Goal: Contribute content: Add original content to the website for others to see

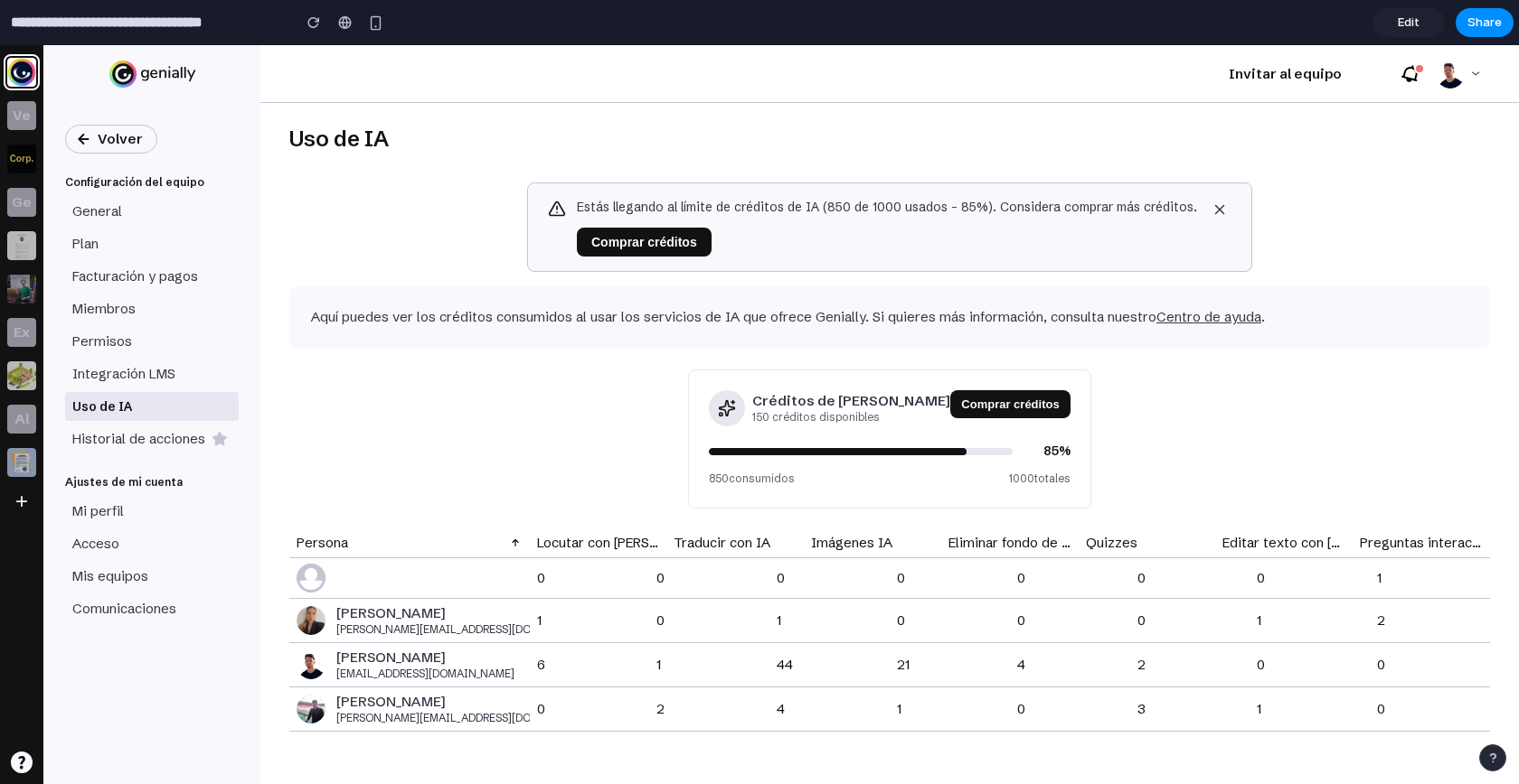
click at [622, 447] on div "Uso de IA Estás llegando al límite de créditos de IA (850 de 1000 usados - 85%)…" at bounding box center [889, 443] width 1258 height 681
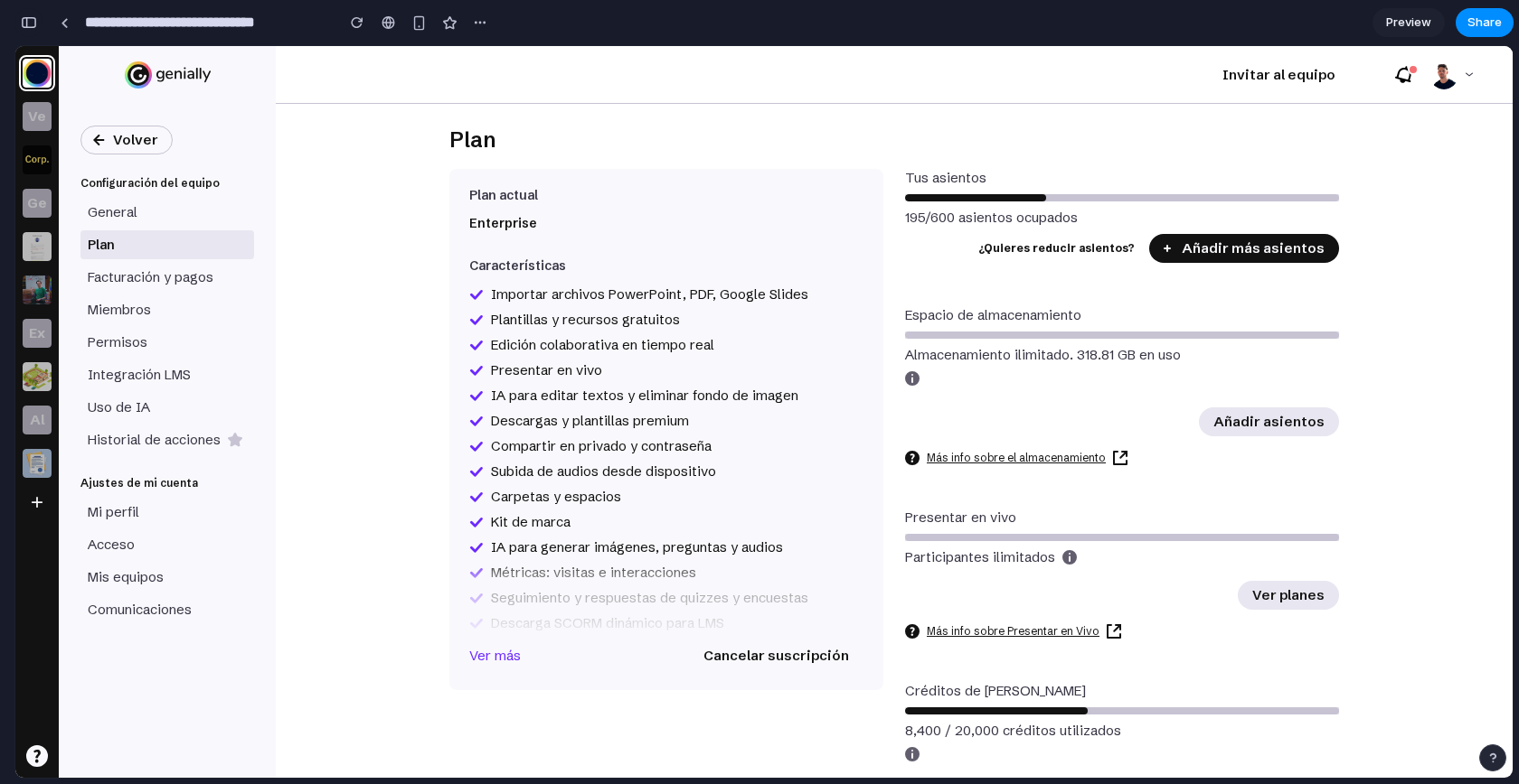
click at [28, 32] on button "button" at bounding box center [29, 22] width 29 height 29
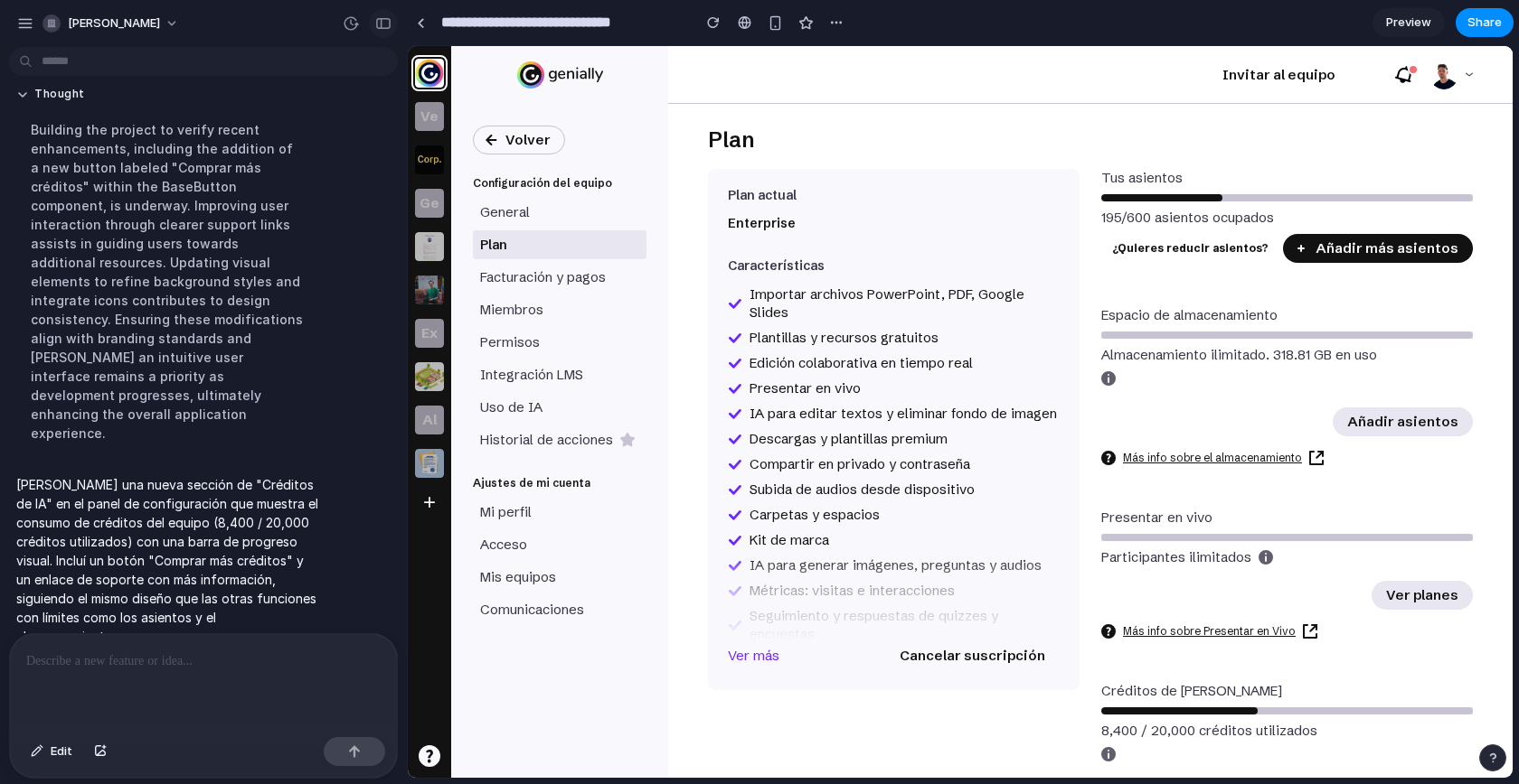
click at [385, 19] on div "button" at bounding box center [383, 23] width 16 height 12
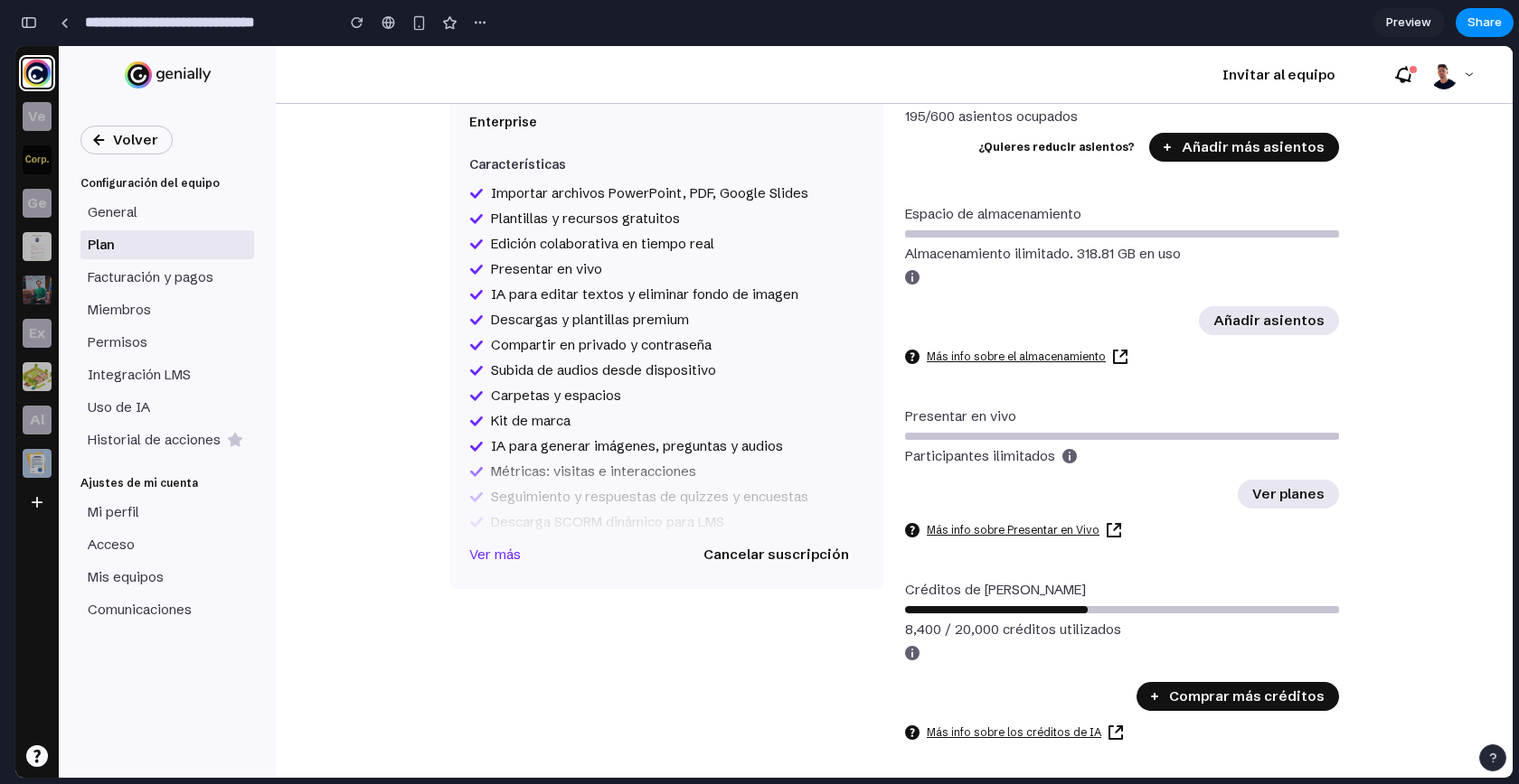
scroll to position [0, 0]
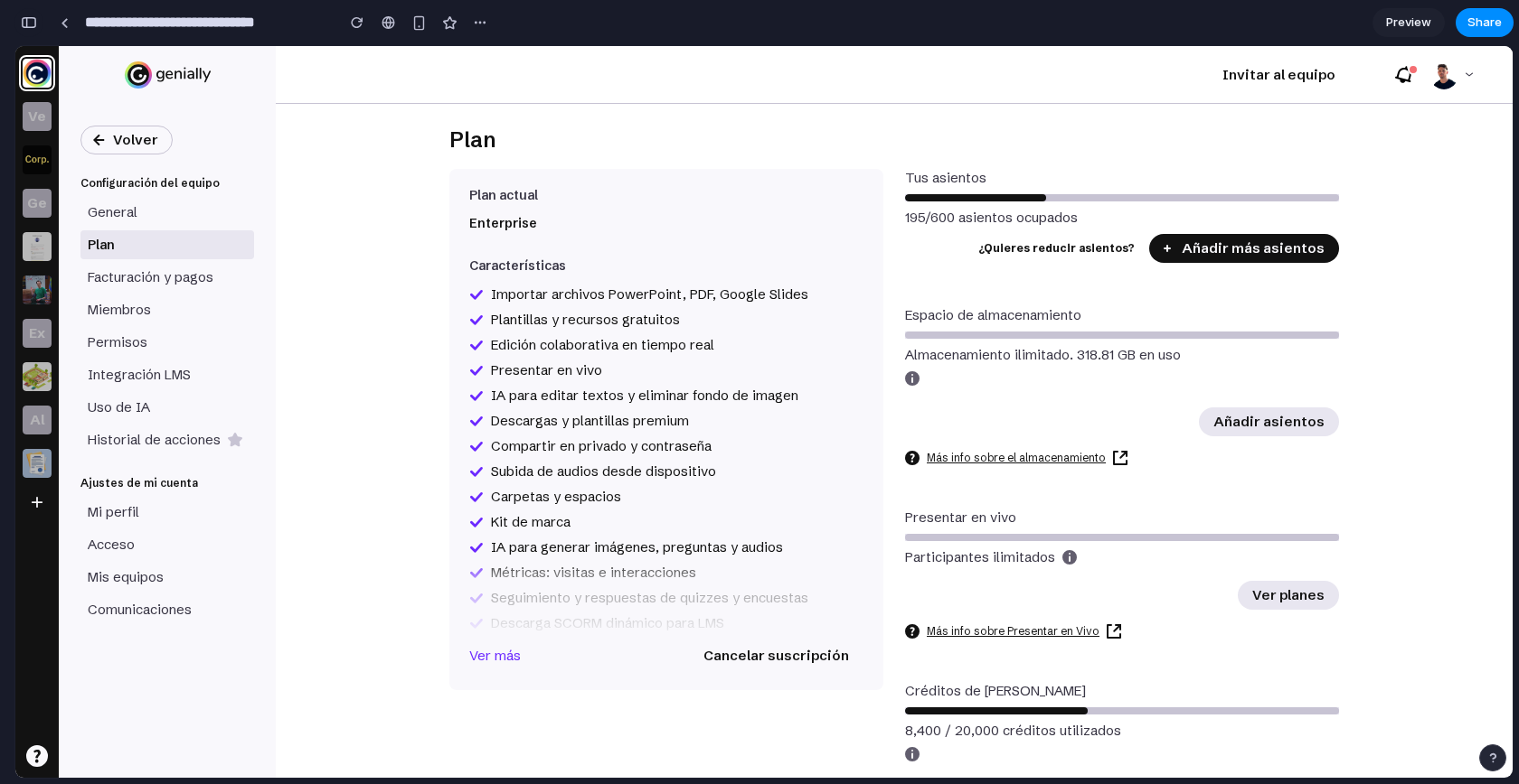
click at [26, 35] on button "button" at bounding box center [29, 22] width 29 height 29
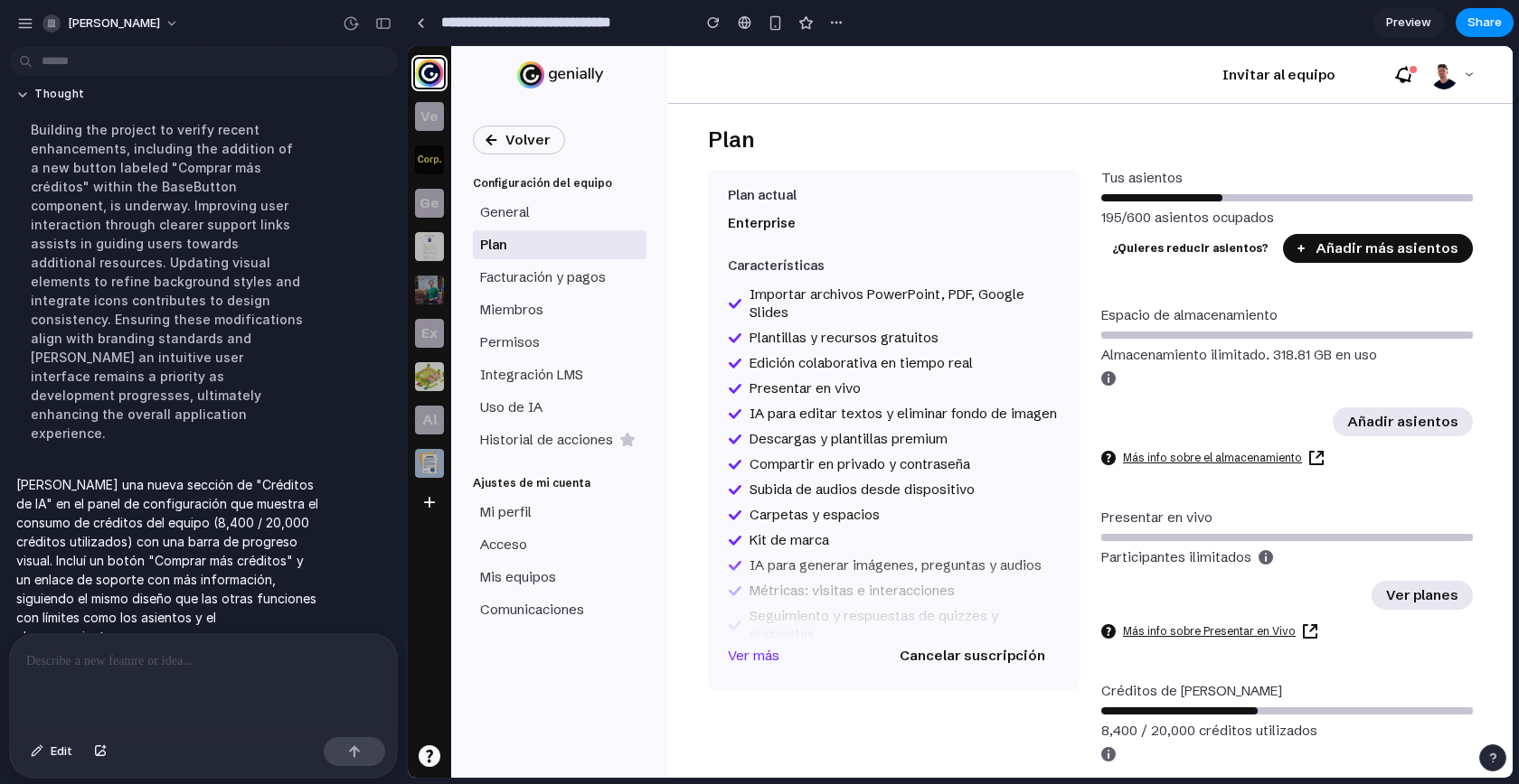
click at [149, 656] on p at bounding box center [203, 661] width 355 height 22
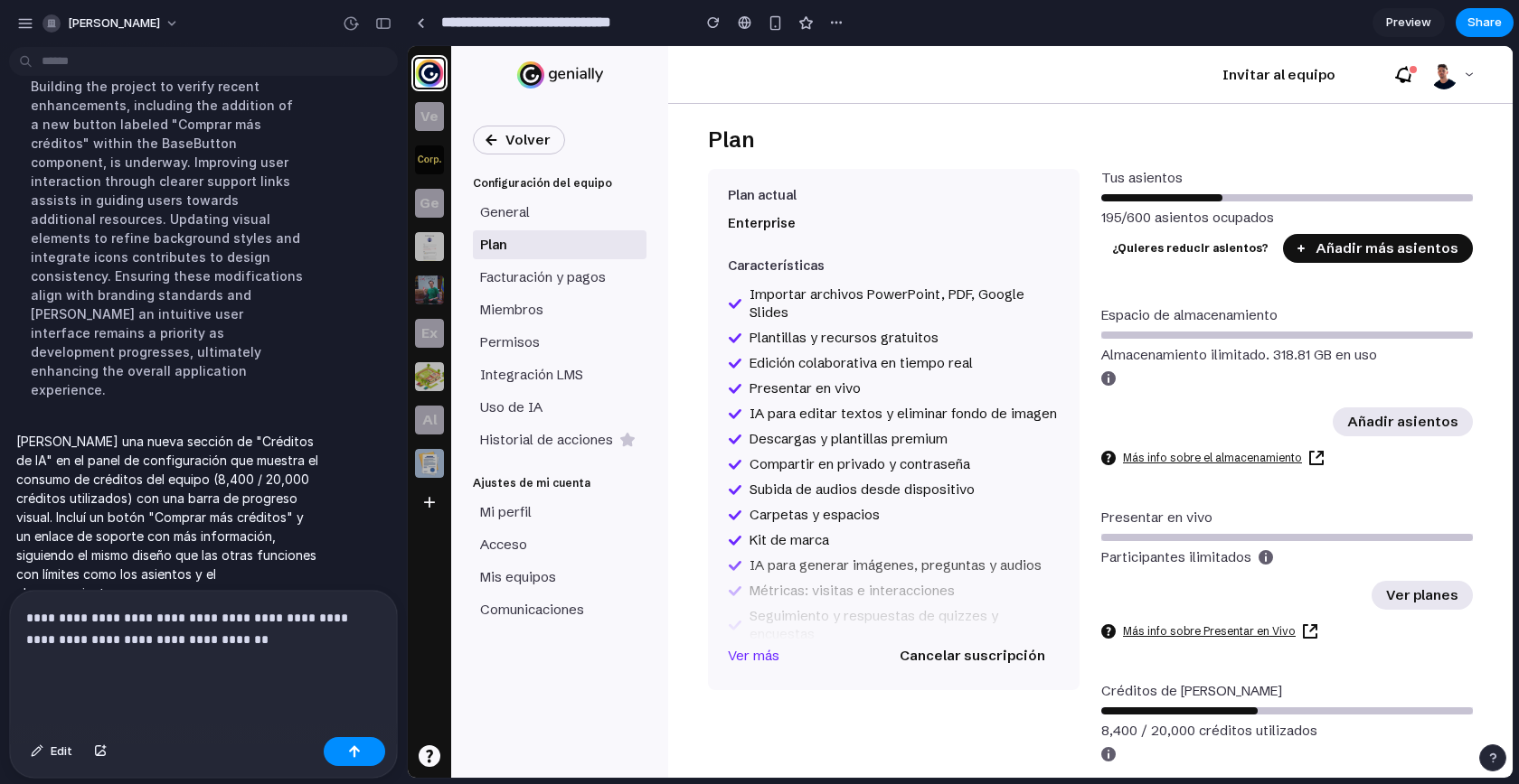
scroll to position [257, 0]
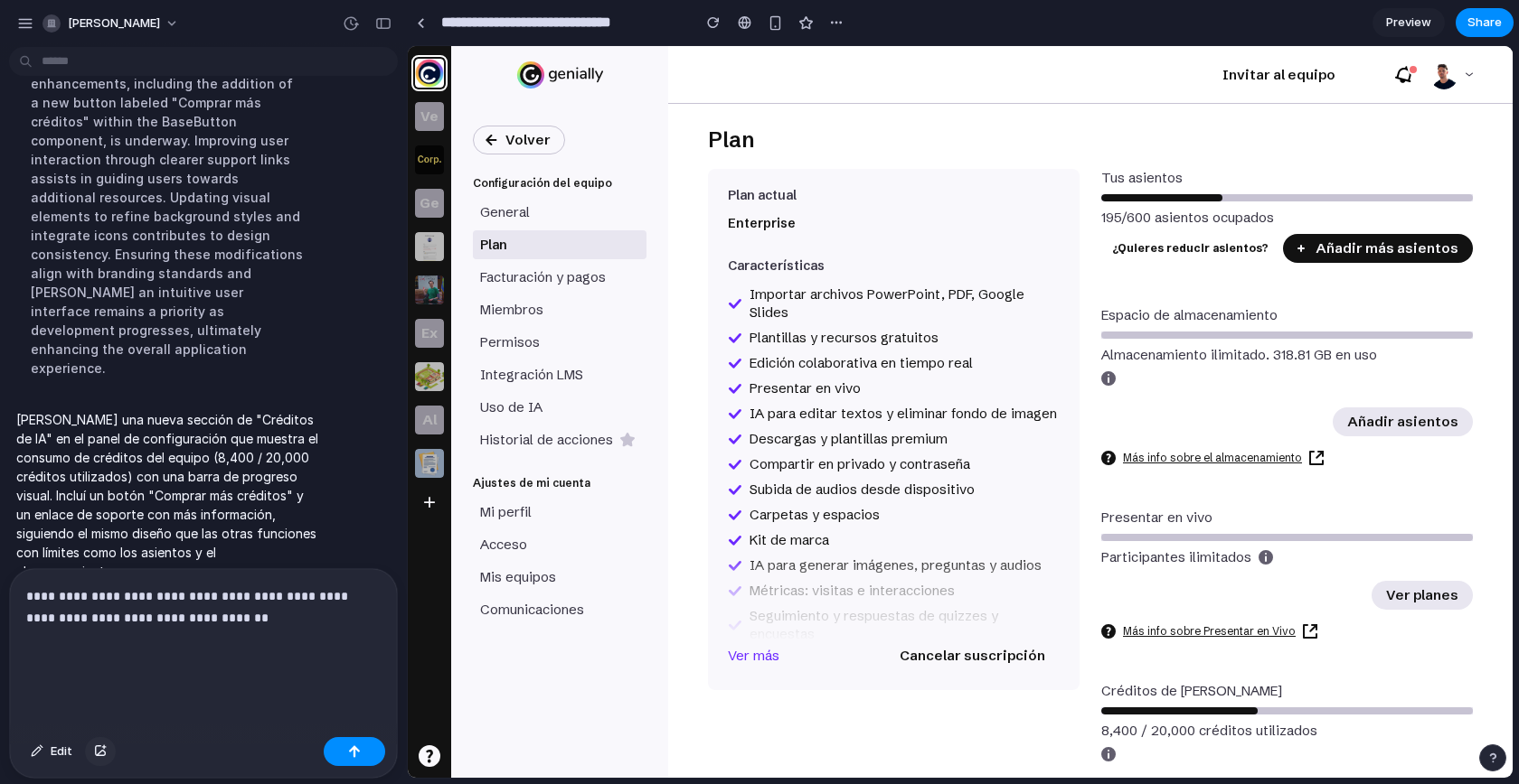
click at [97, 752] on div "button" at bounding box center [100, 751] width 12 height 11
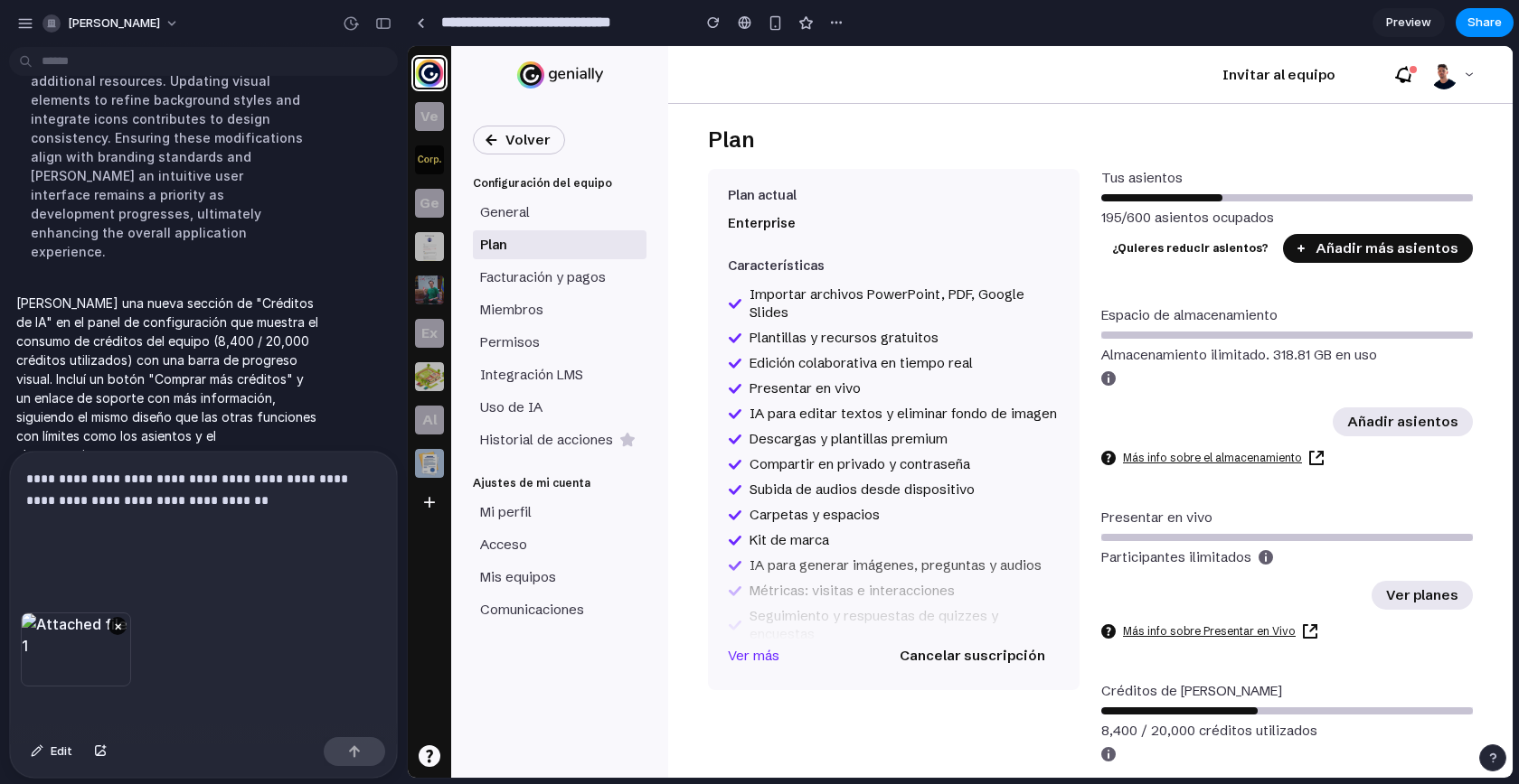
click at [317, 506] on p "**********" at bounding box center [199, 511] width 347 height 86
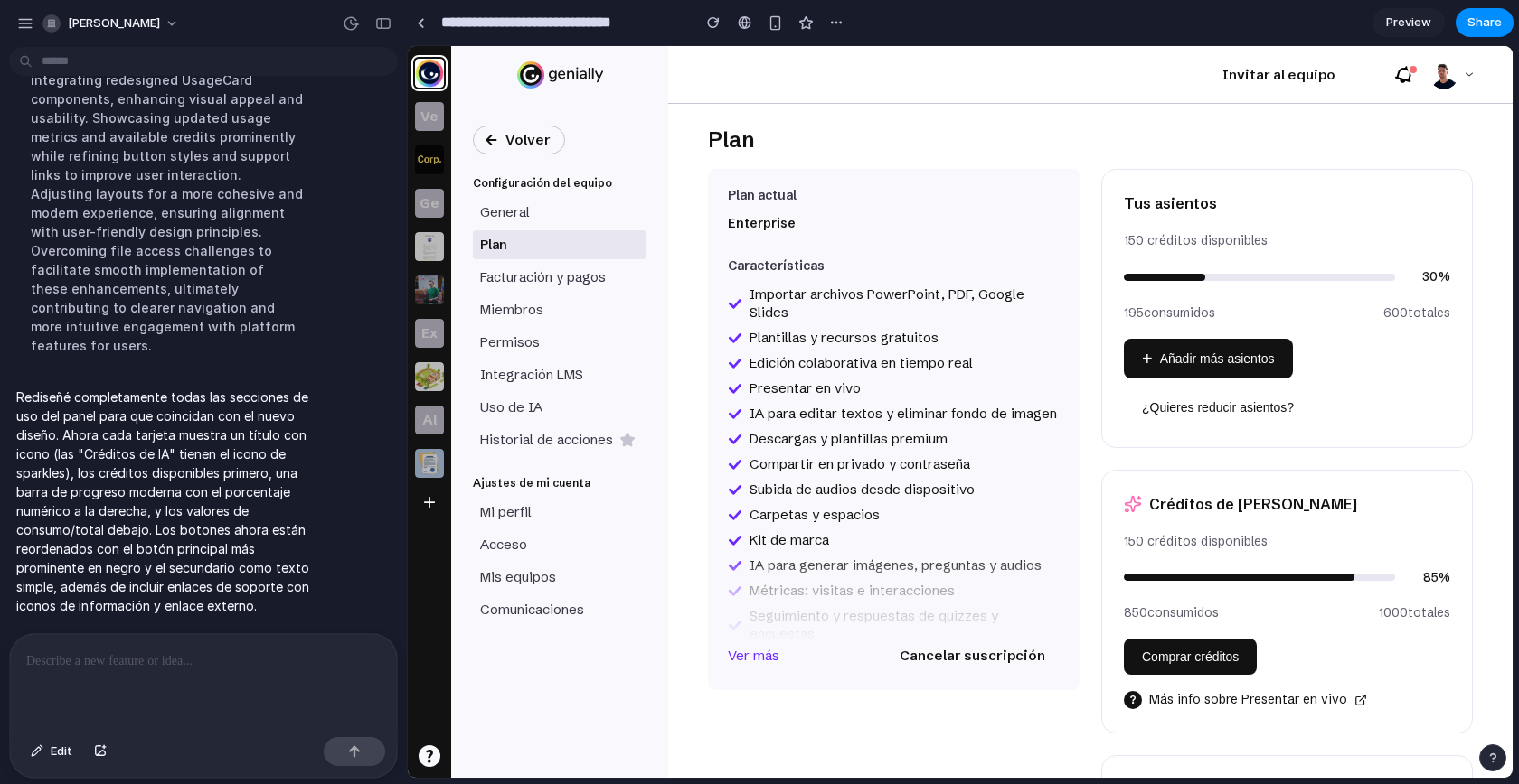
scroll to position [0, 0]
click at [392, 18] on button "button" at bounding box center [384, 23] width 29 height 29
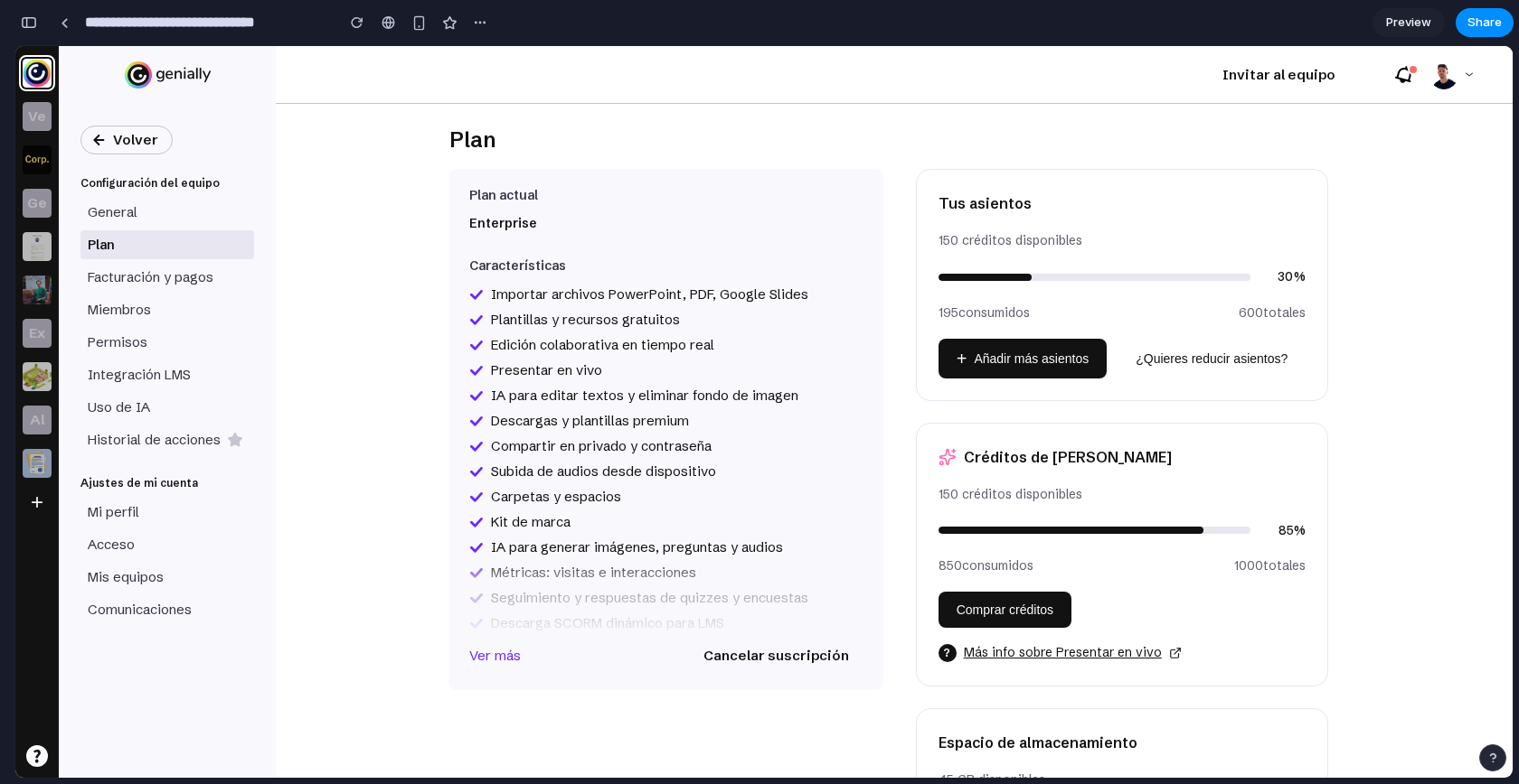
click at [30, 25] on div "button" at bounding box center [29, 22] width 16 height 12
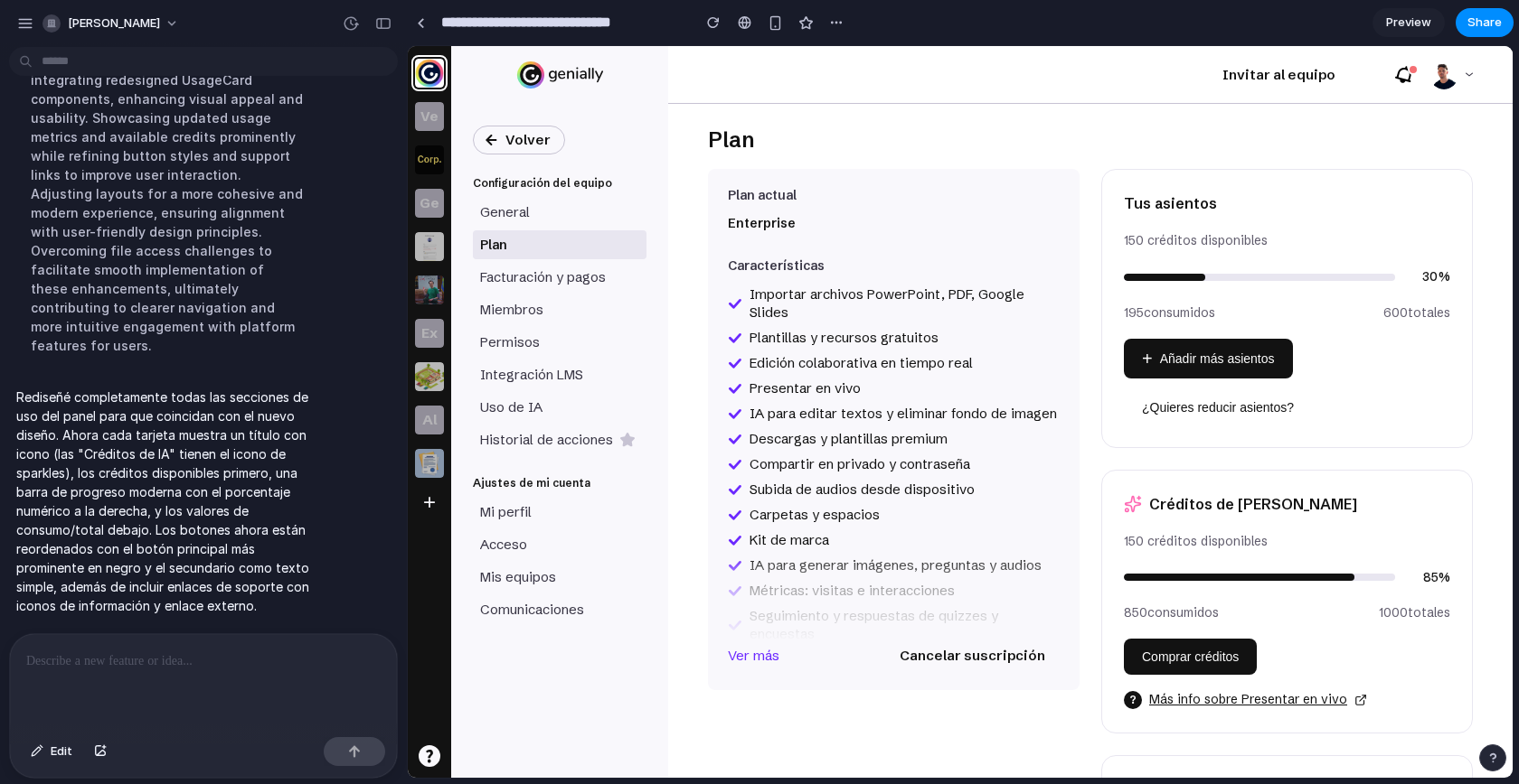
click at [182, 666] on div at bounding box center [202, 682] width 386 height 96
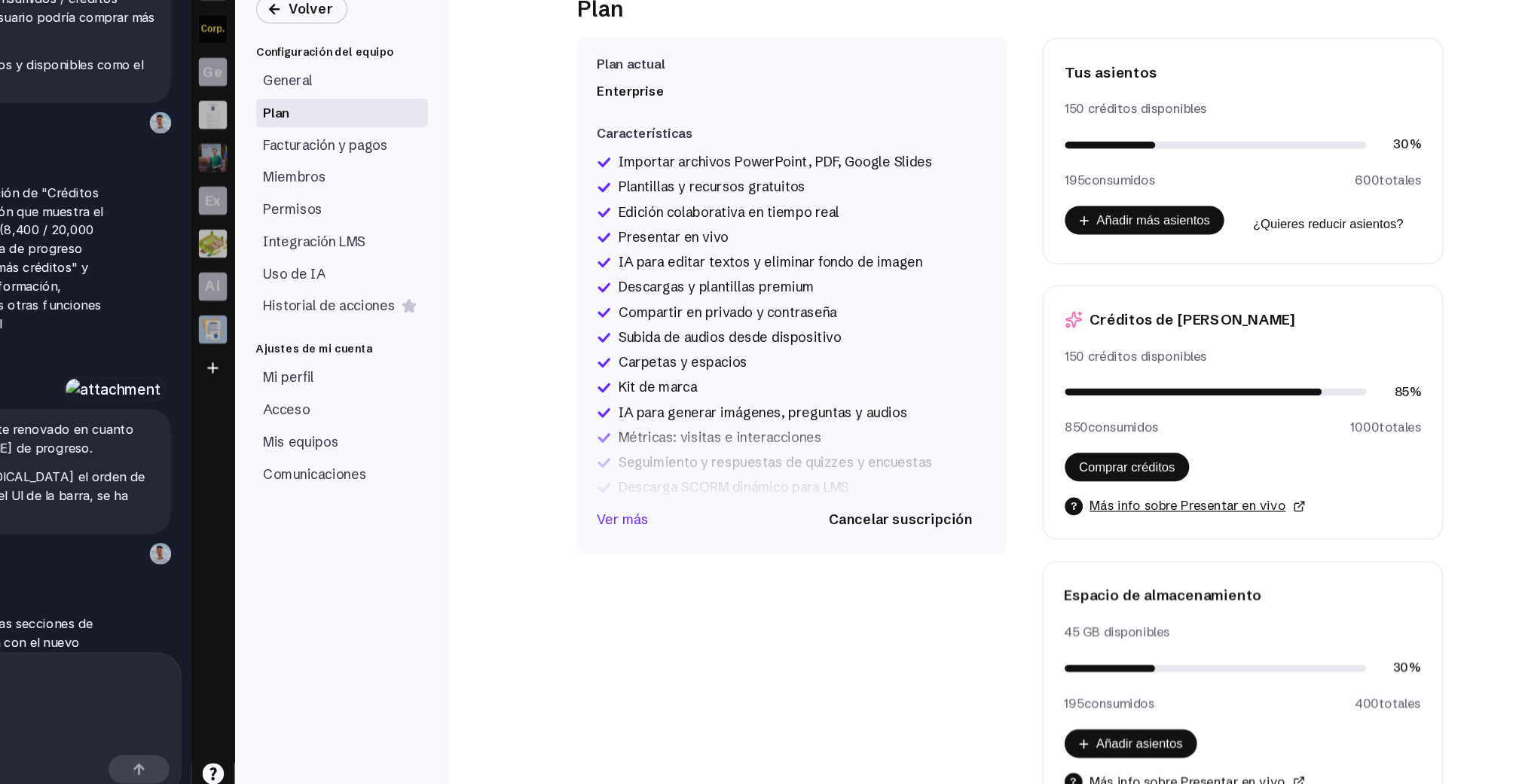
scroll to position [0, 0]
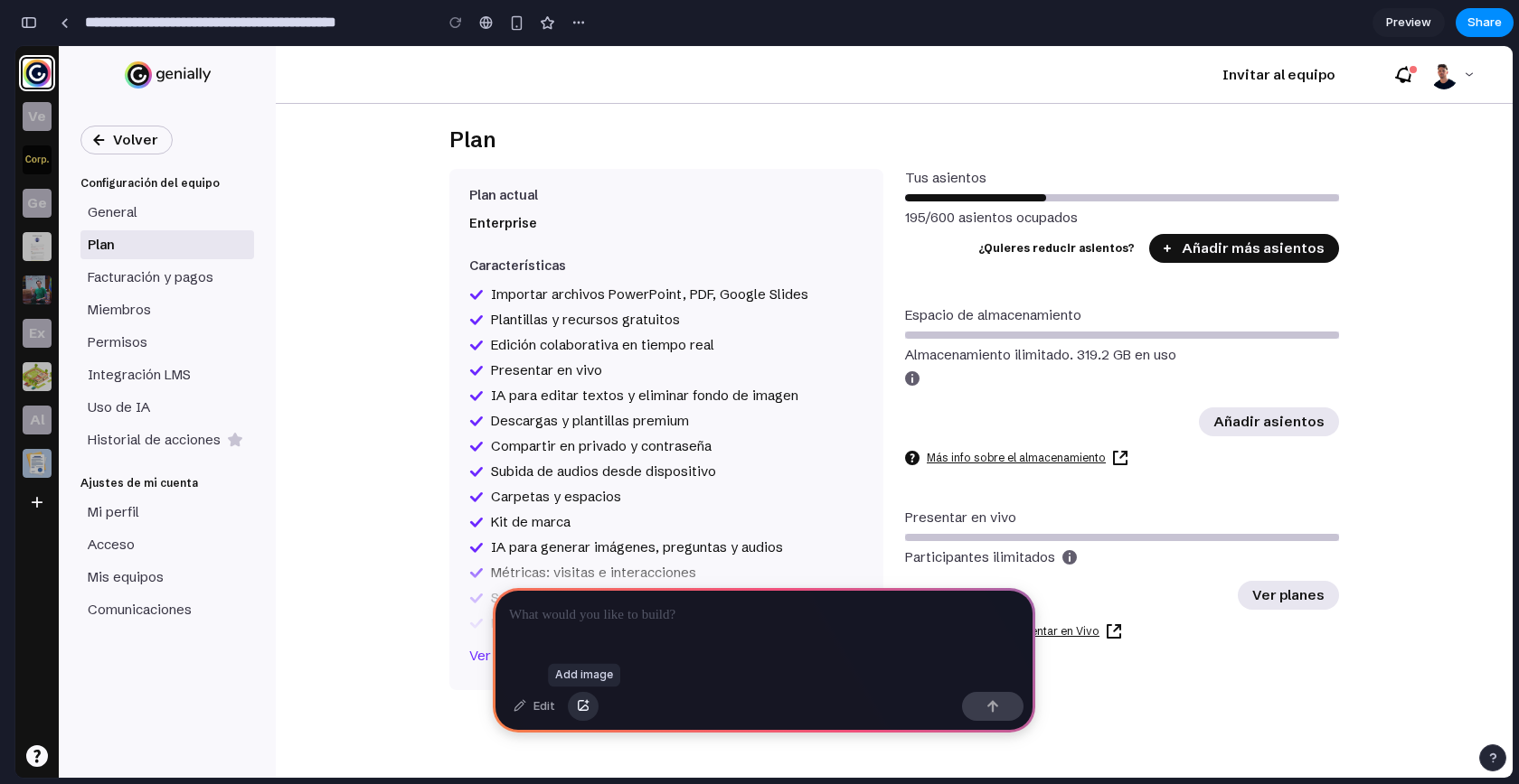
click at [588, 703] on div "button" at bounding box center [582, 705] width 12 height 11
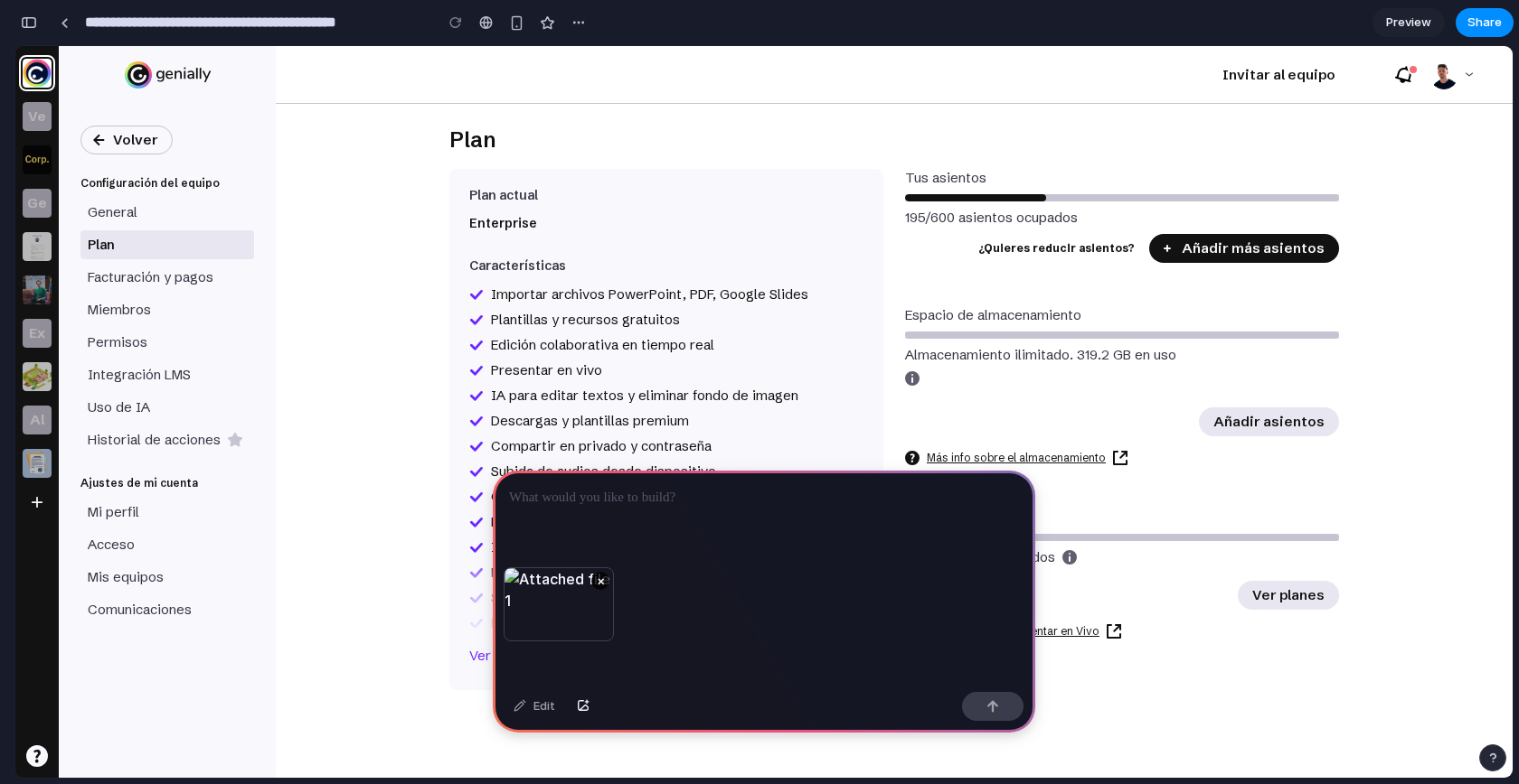
click at [653, 503] on div at bounding box center [764, 519] width 543 height 97
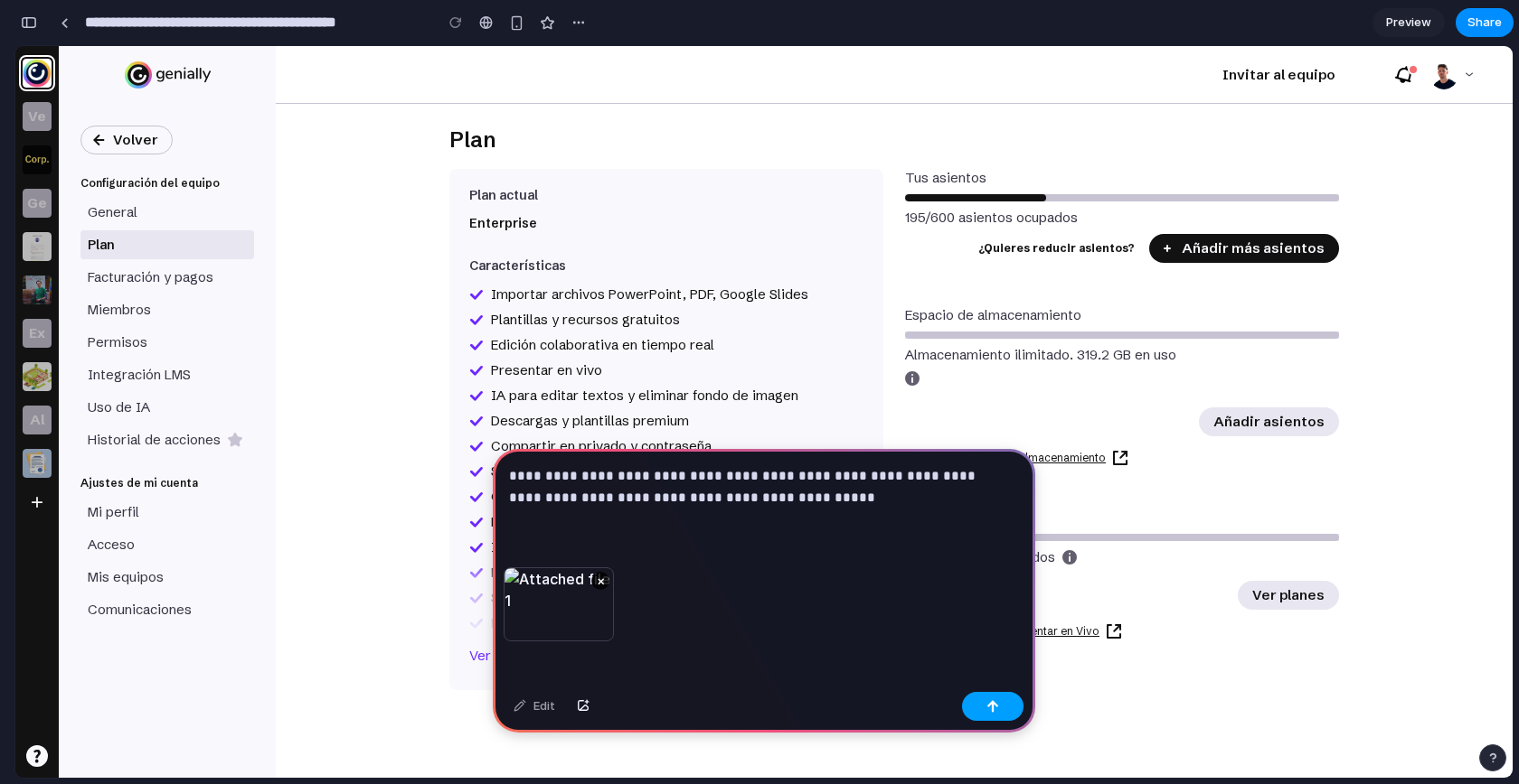
click at [1004, 707] on button "button" at bounding box center [993, 706] width 61 height 29
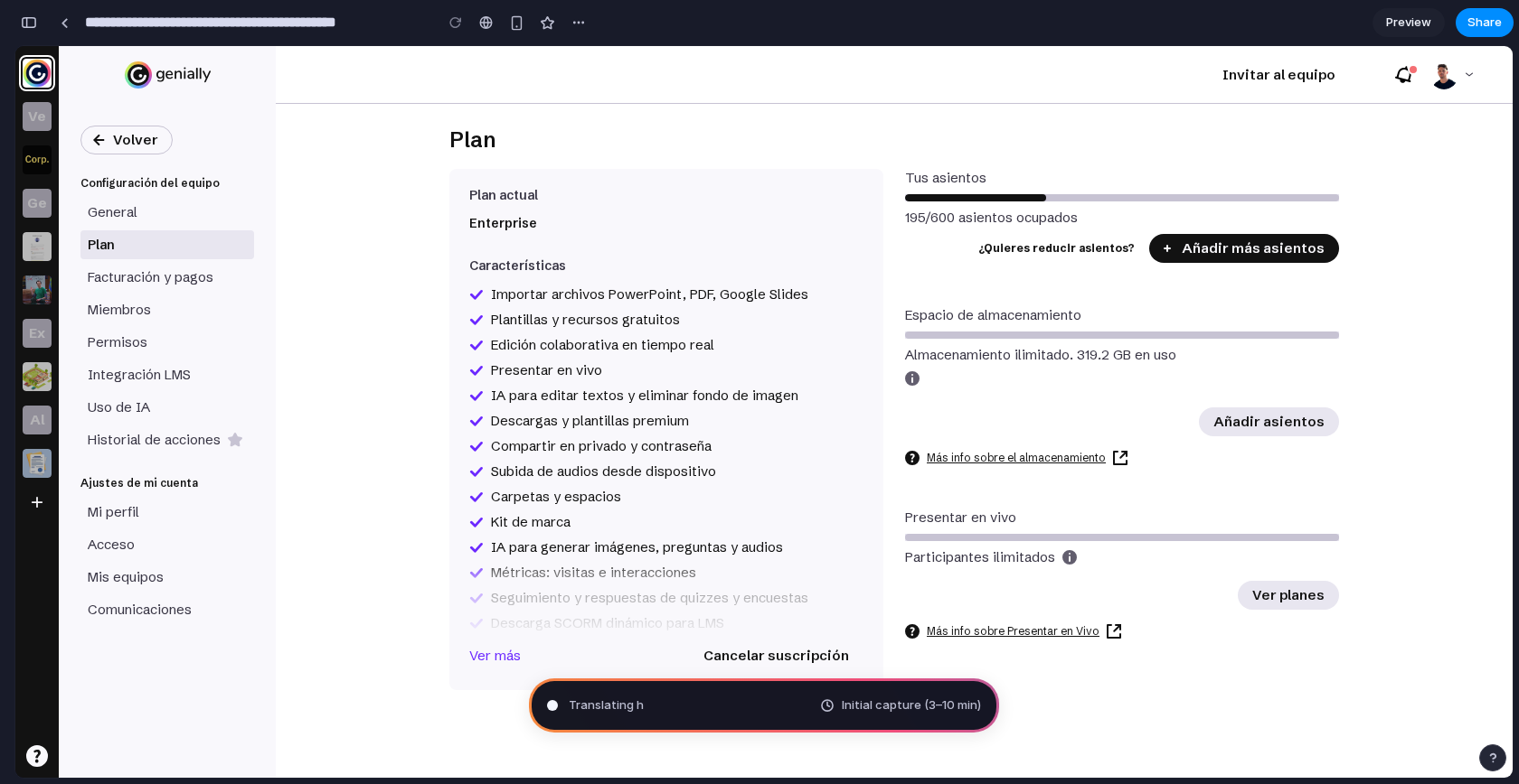
type input "**********"
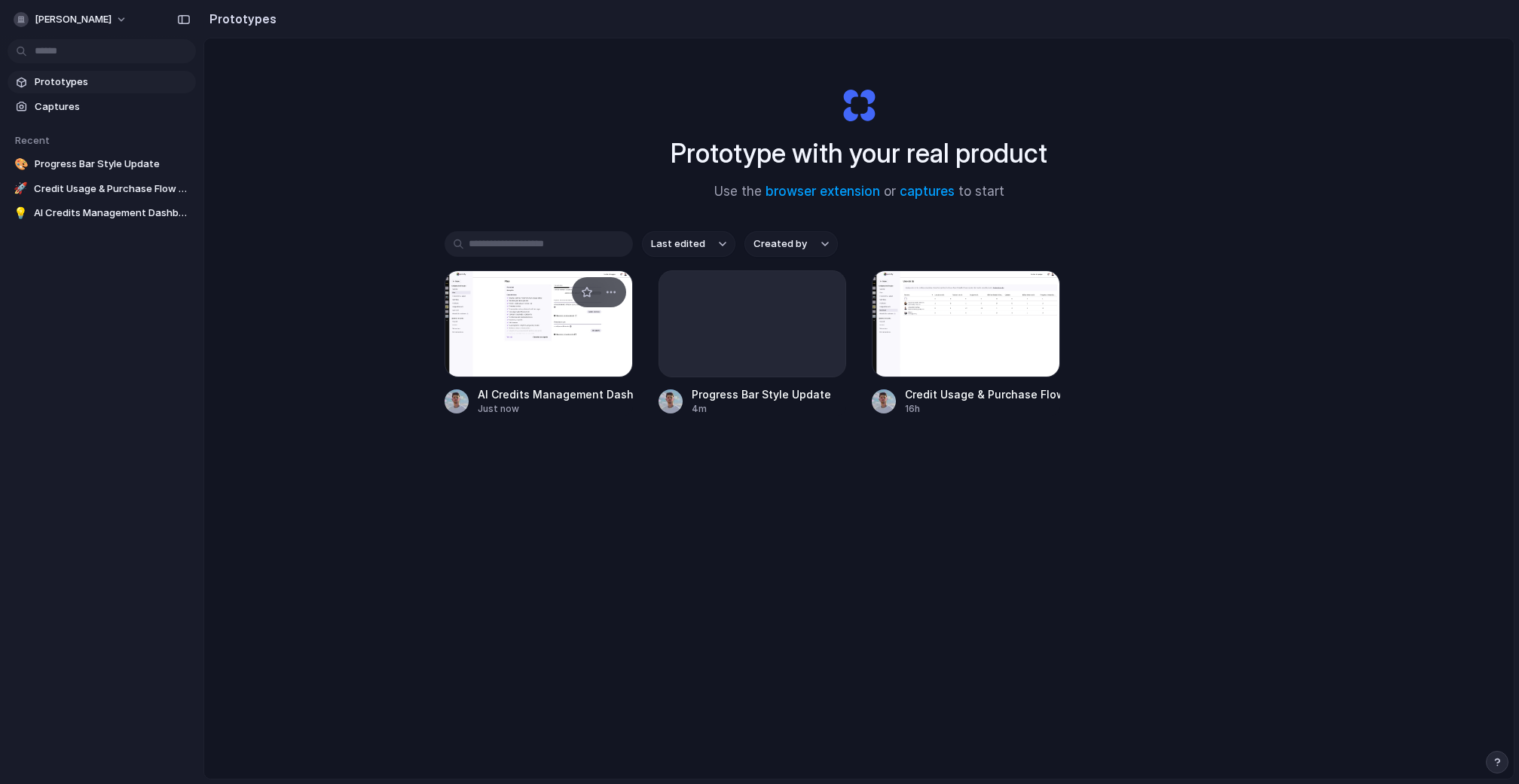
click at [528, 335] on div at bounding box center [539, 324] width 189 height 107
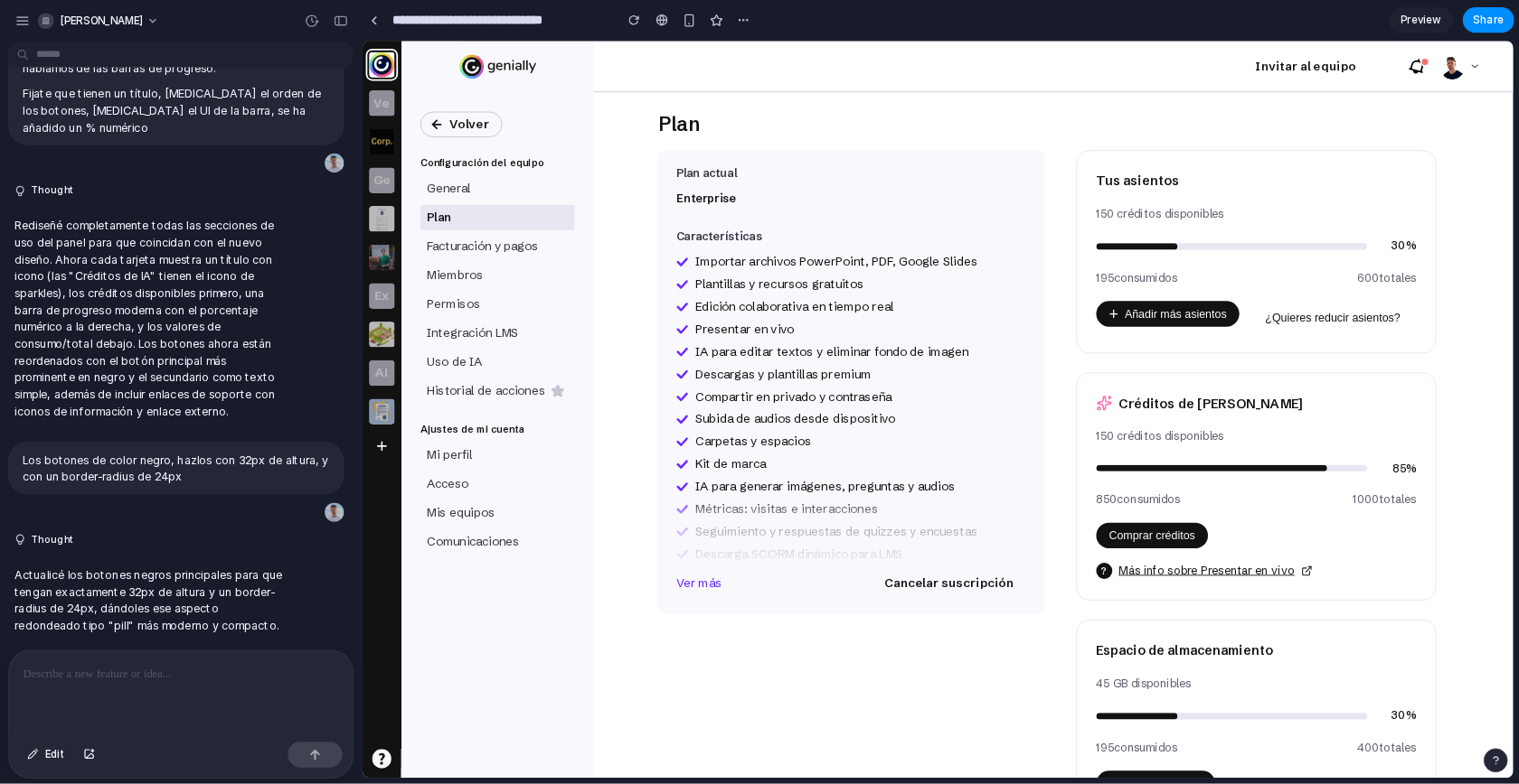
scroll to position [1049, 0]
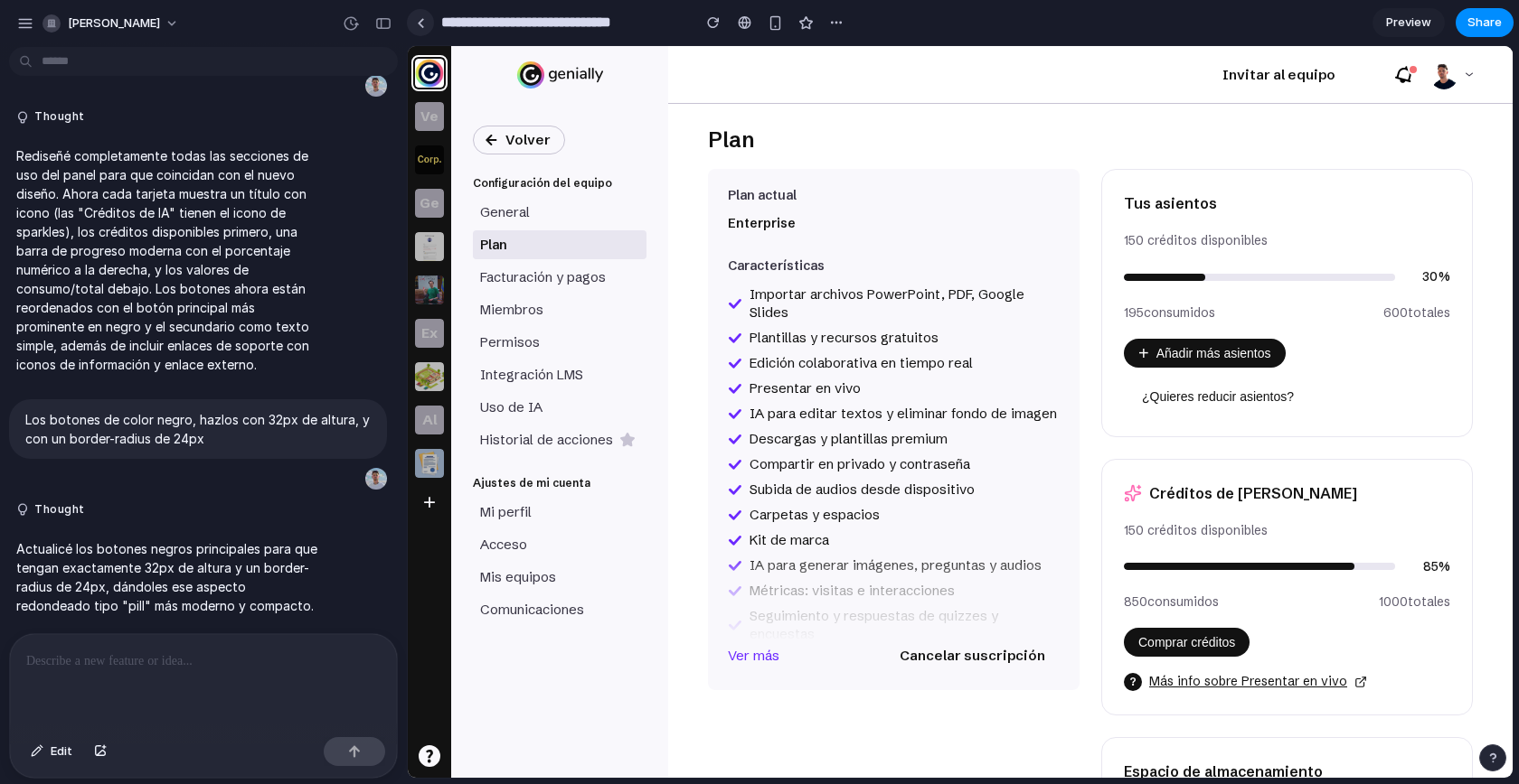
click at [413, 22] on link at bounding box center [420, 22] width 27 height 27
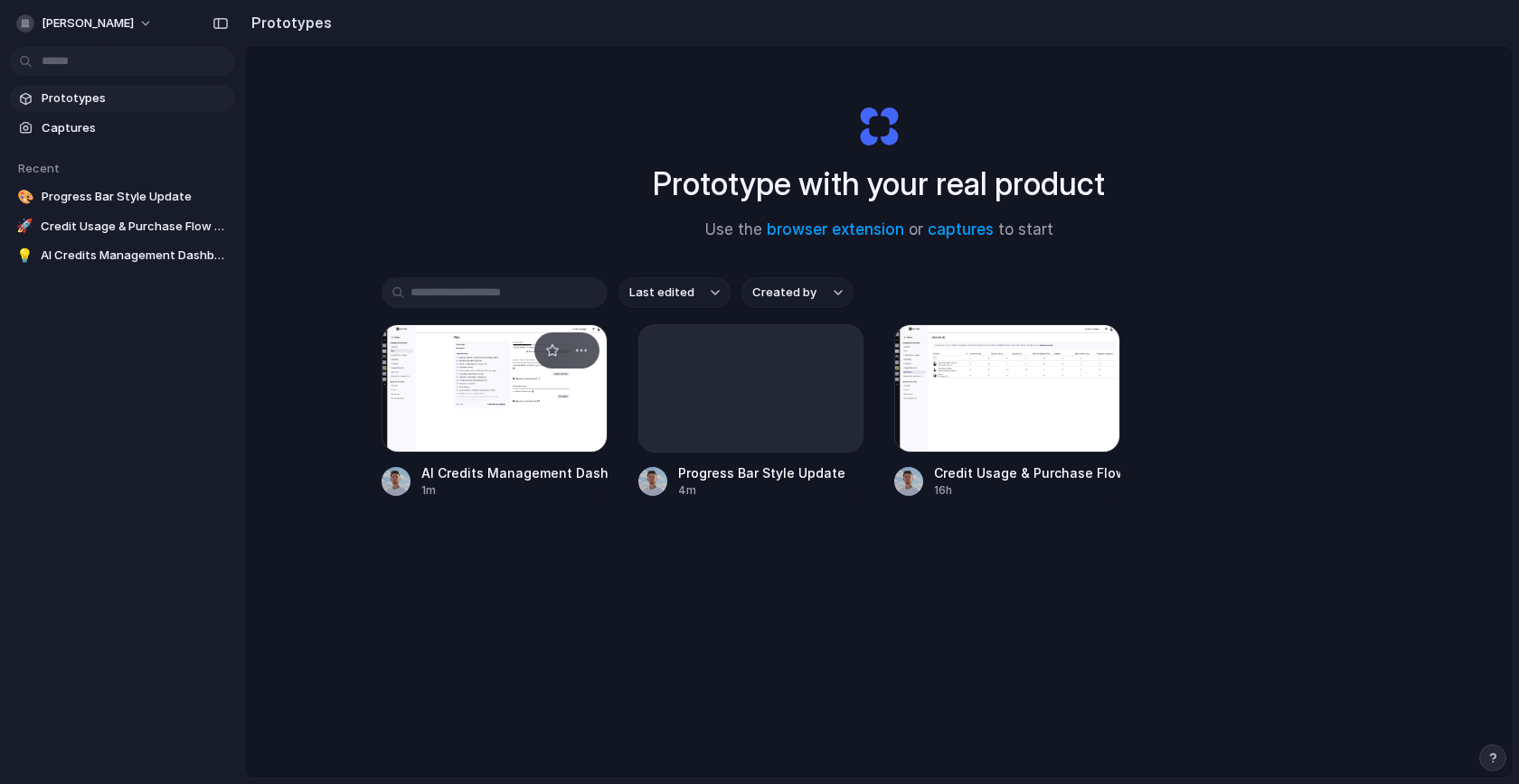
click at [504, 418] on div at bounding box center [495, 388] width 226 height 128
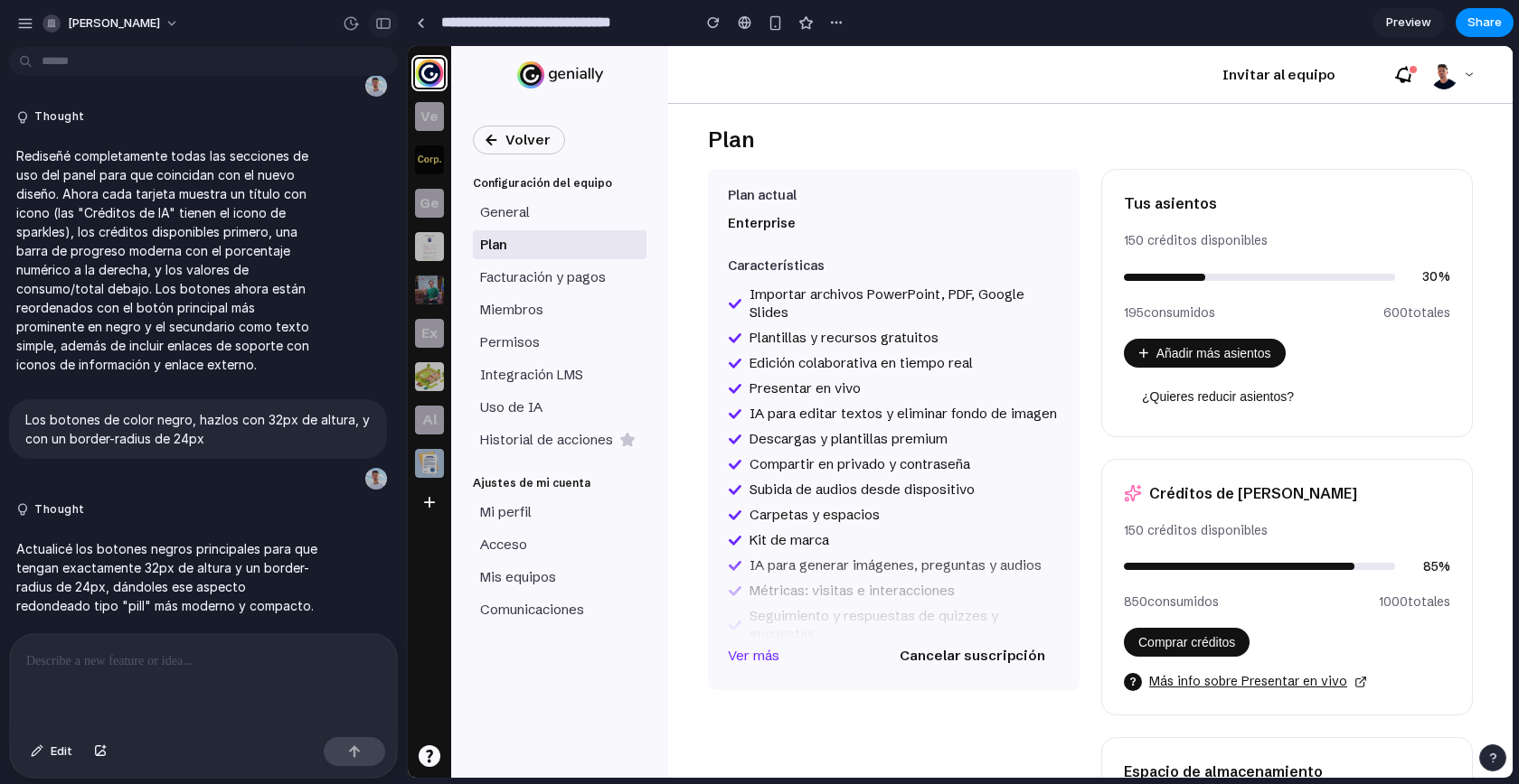
click at [390, 20] on button "button" at bounding box center [384, 23] width 29 height 29
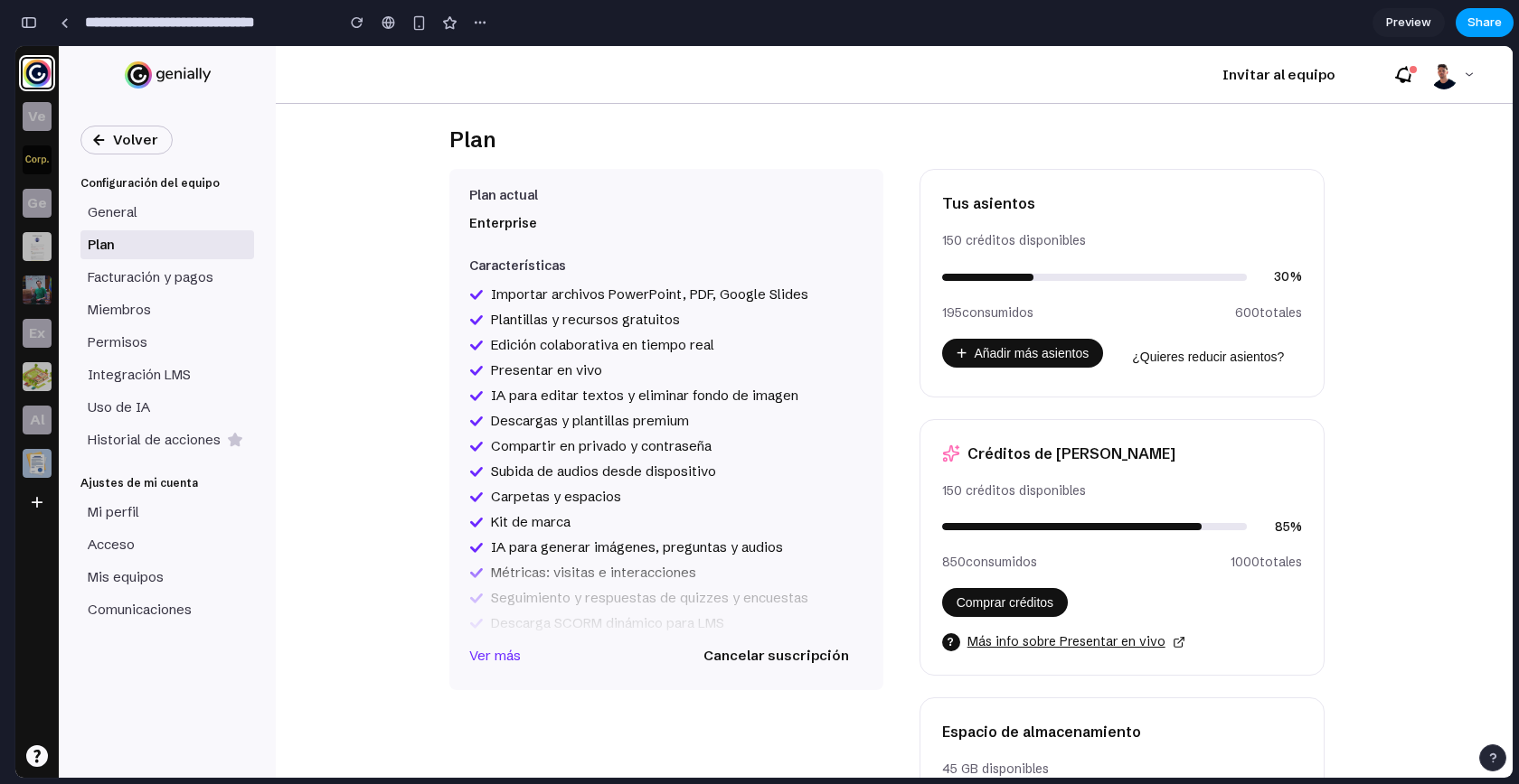
click at [1464, 24] on button "Share" at bounding box center [1484, 22] width 58 height 29
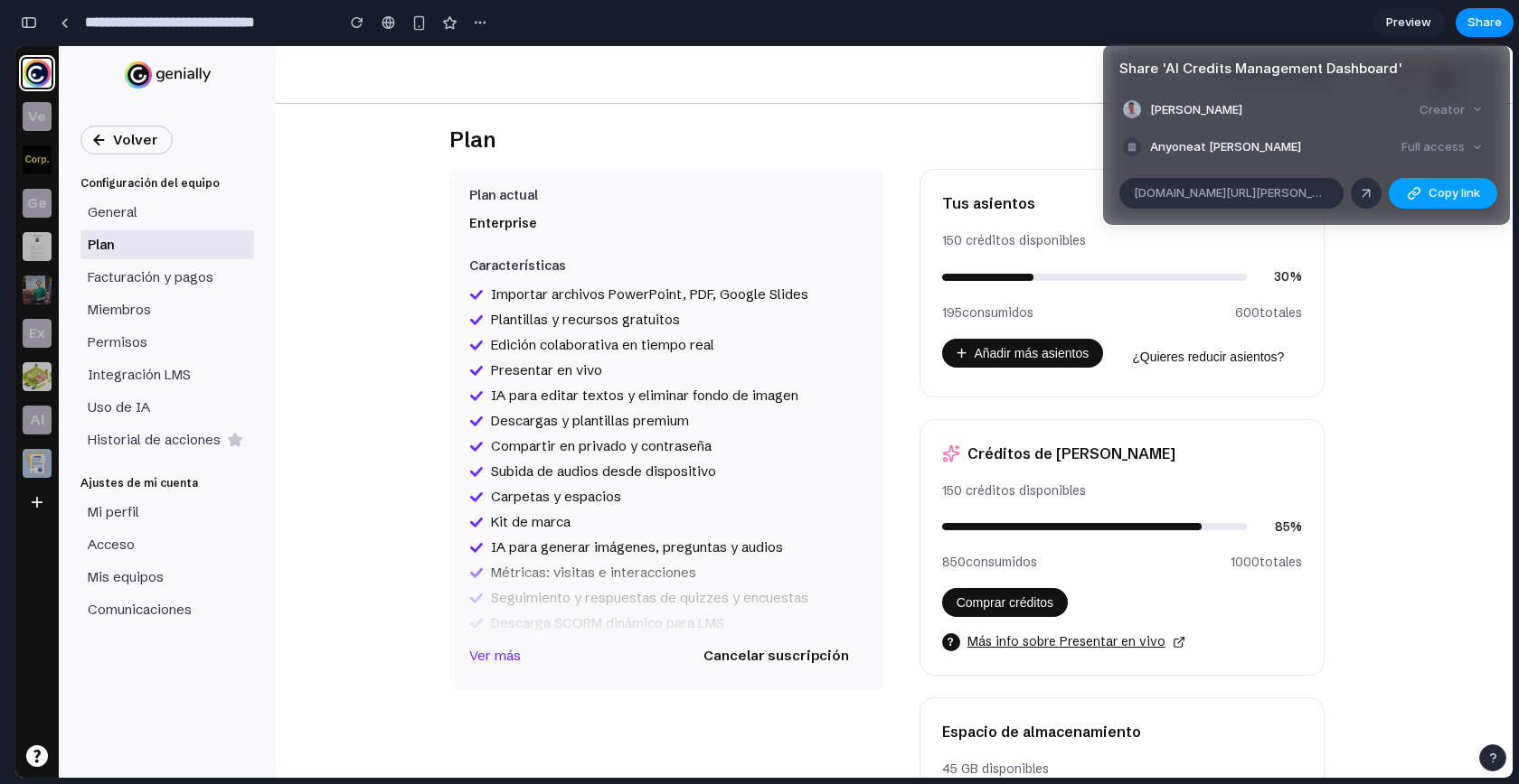
click at [1415, 188] on div "button" at bounding box center [1414, 193] width 14 height 14
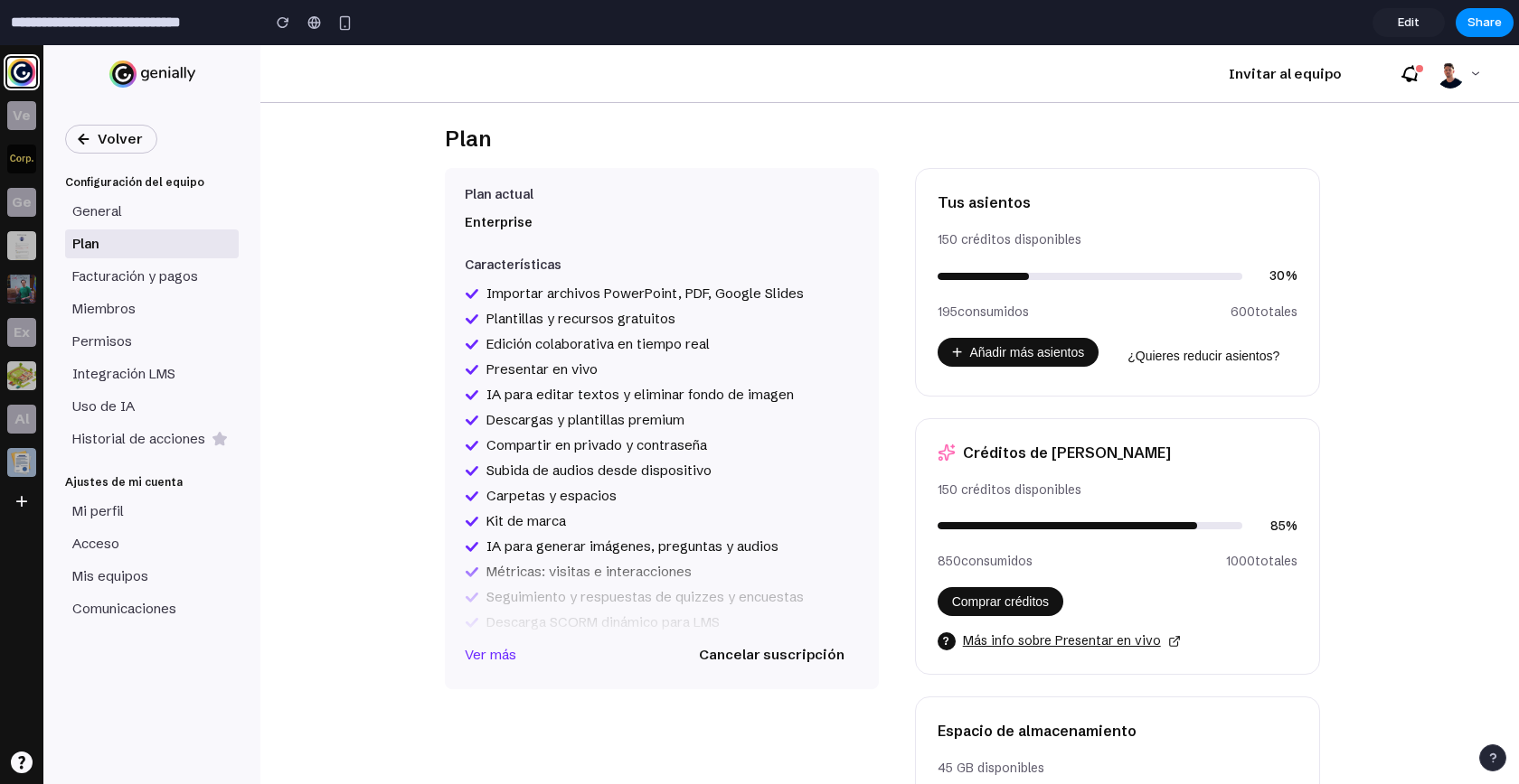
click at [1363, 151] on div "Plan" at bounding box center [890, 146] width 1201 height 43
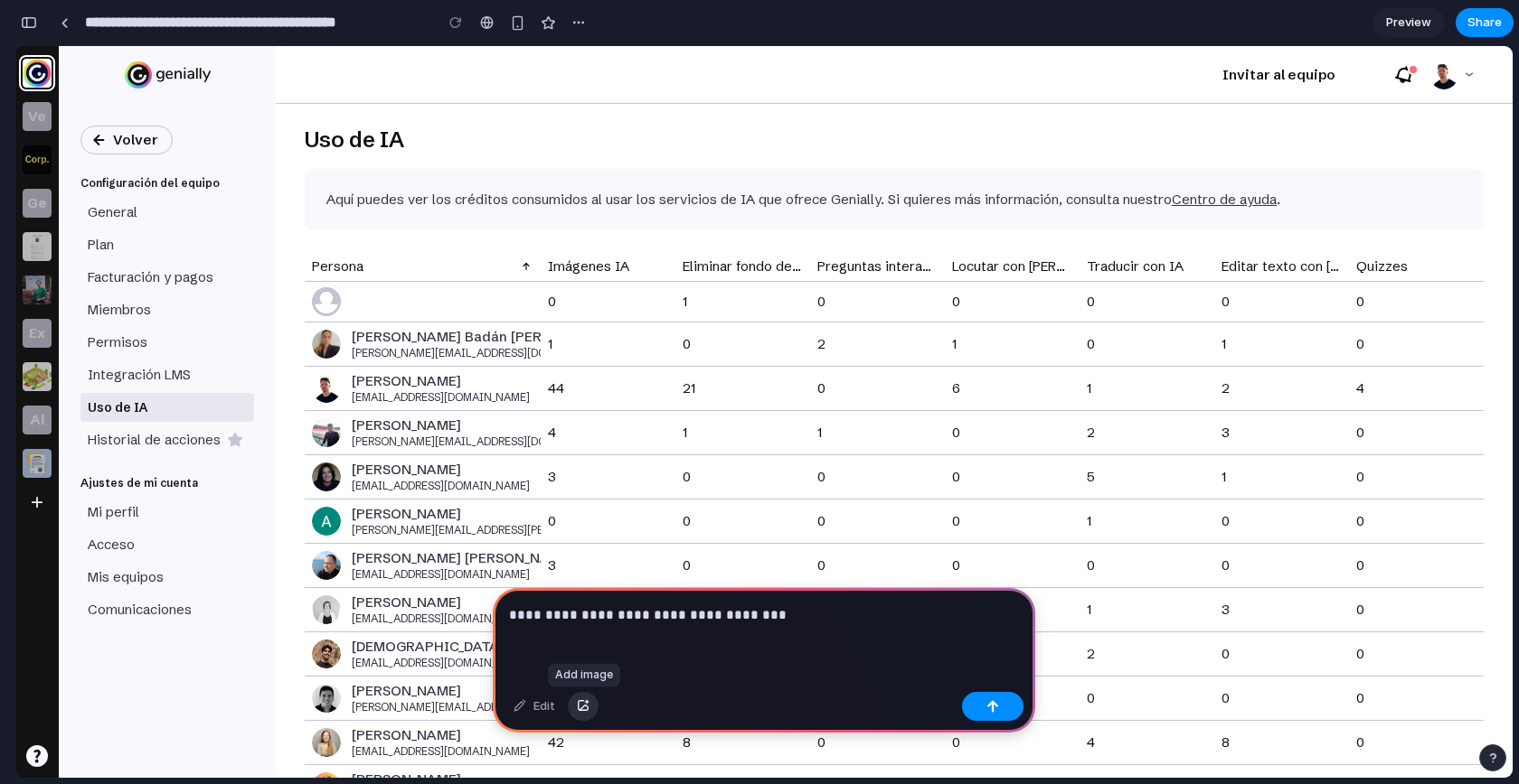
click at [576, 709] on div "button" at bounding box center [582, 705] width 12 height 11
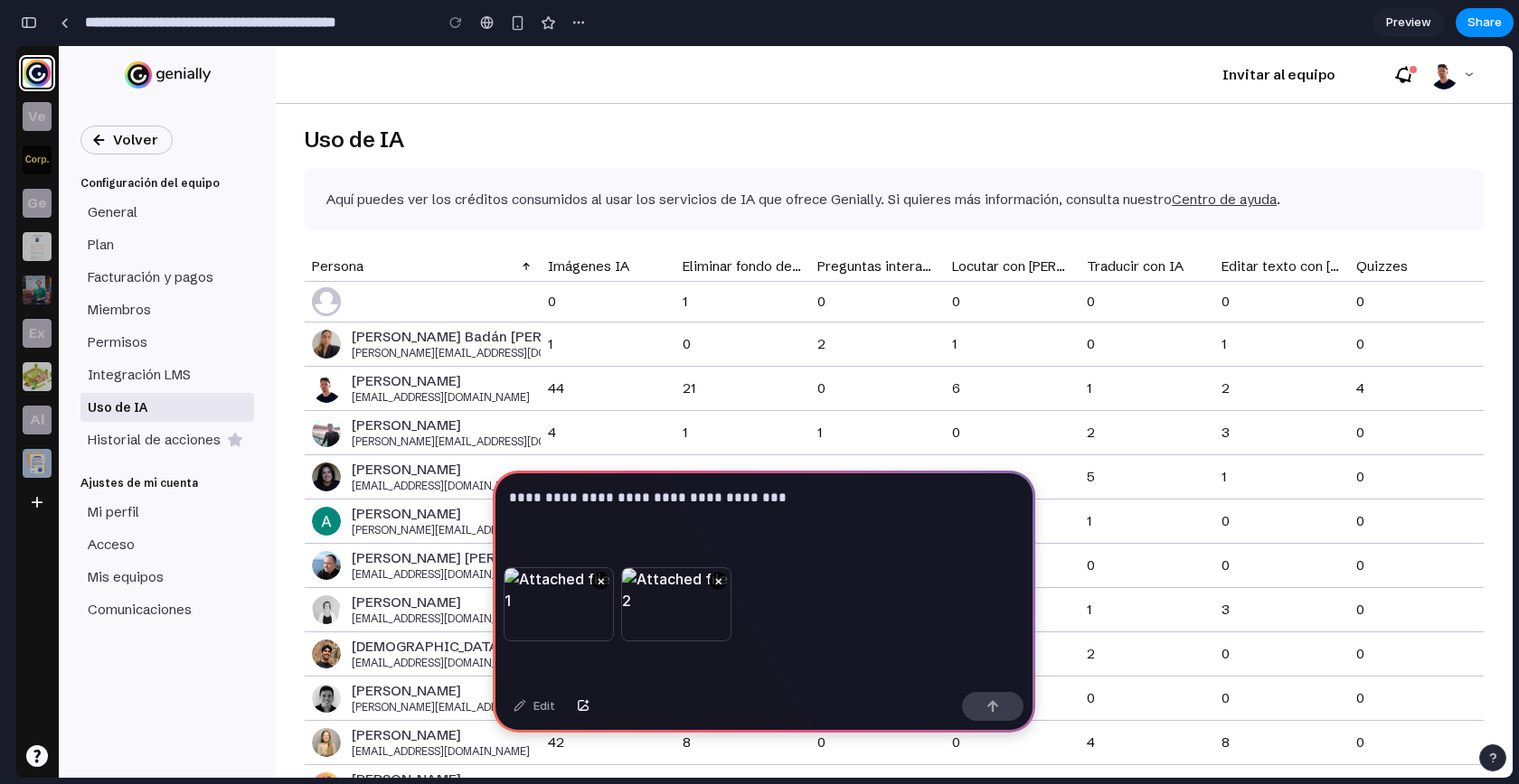
click at [830, 496] on p "**********" at bounding box center [760, 497] width 502 height 22
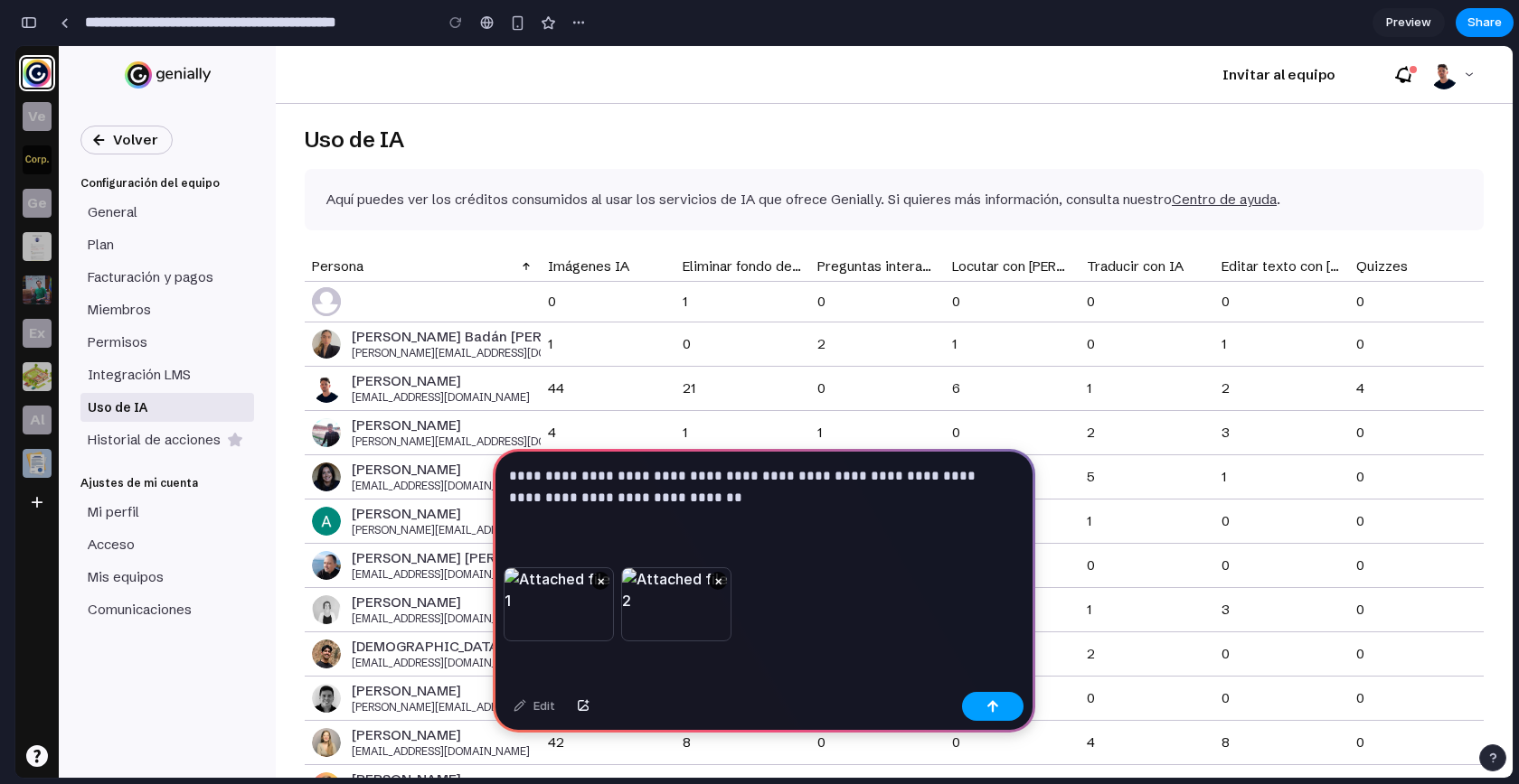
click at [1003, 703] on button "button" at bounding box center [993, 706] width 61 height 29
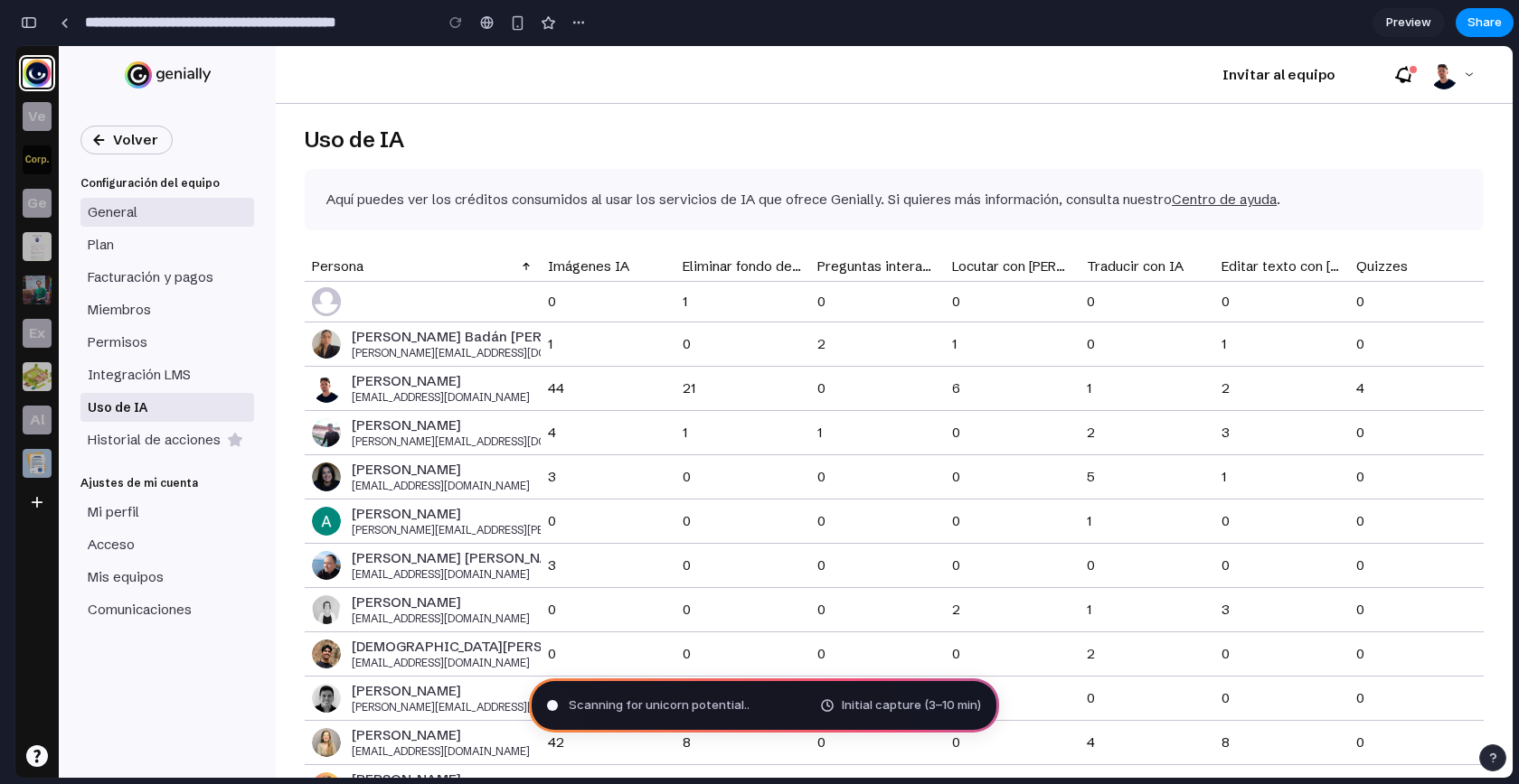
click at [103, 209] on p "General" at bounding box center [112, 212] width 50 height 18
click at [117, 244] on div "Plan" at bounding box center [104, 244] width 34 height 18
click at [163, 229] on div "General Plan Facturación y pagos Miembros Permisos Integración LMS Uso de IA Hi…" at bounding box center [167, 326] width 174 height 257
type input "**********"
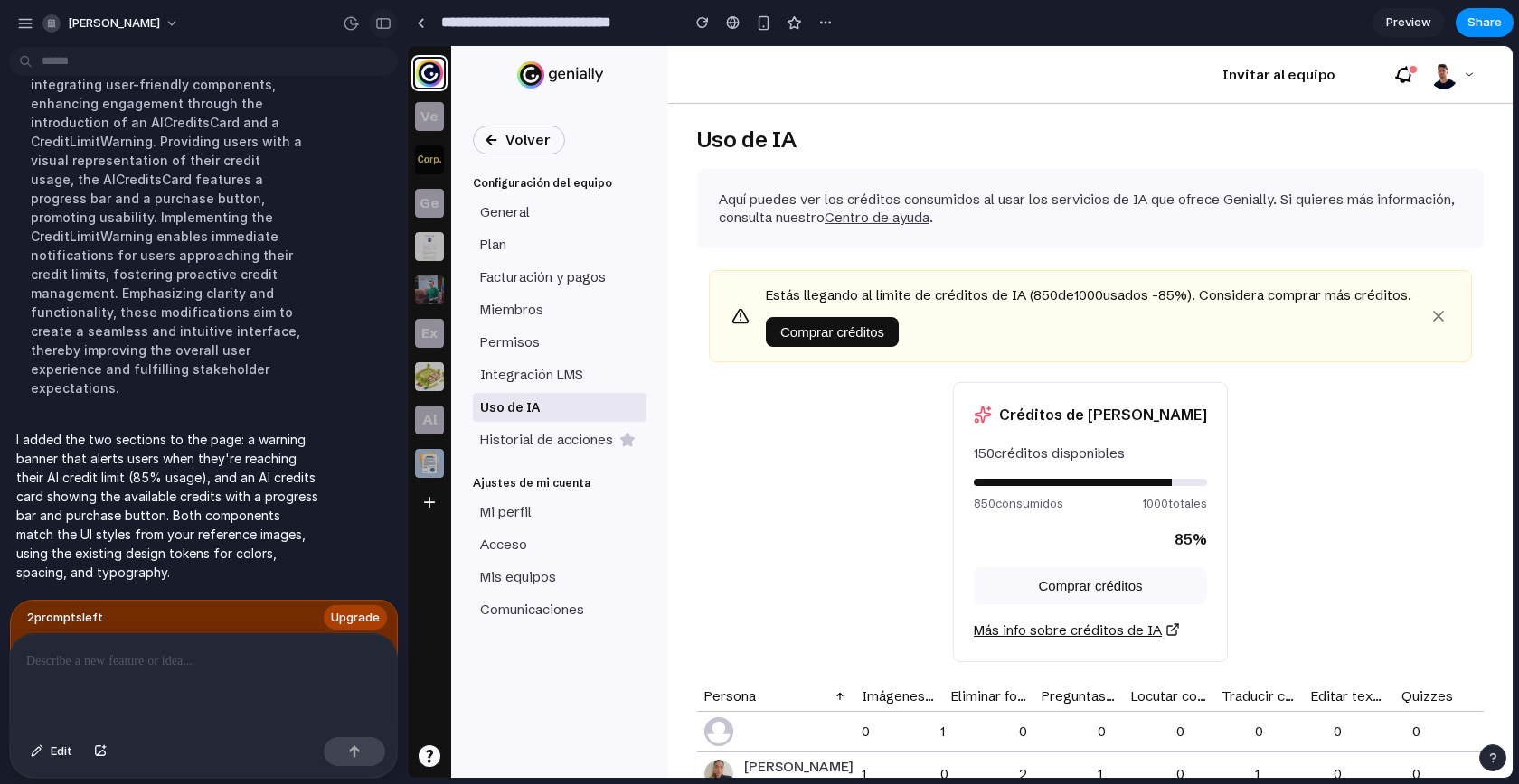
click at [377, 24] on div "button" at bounding box center [383, 23] width 16 height 12
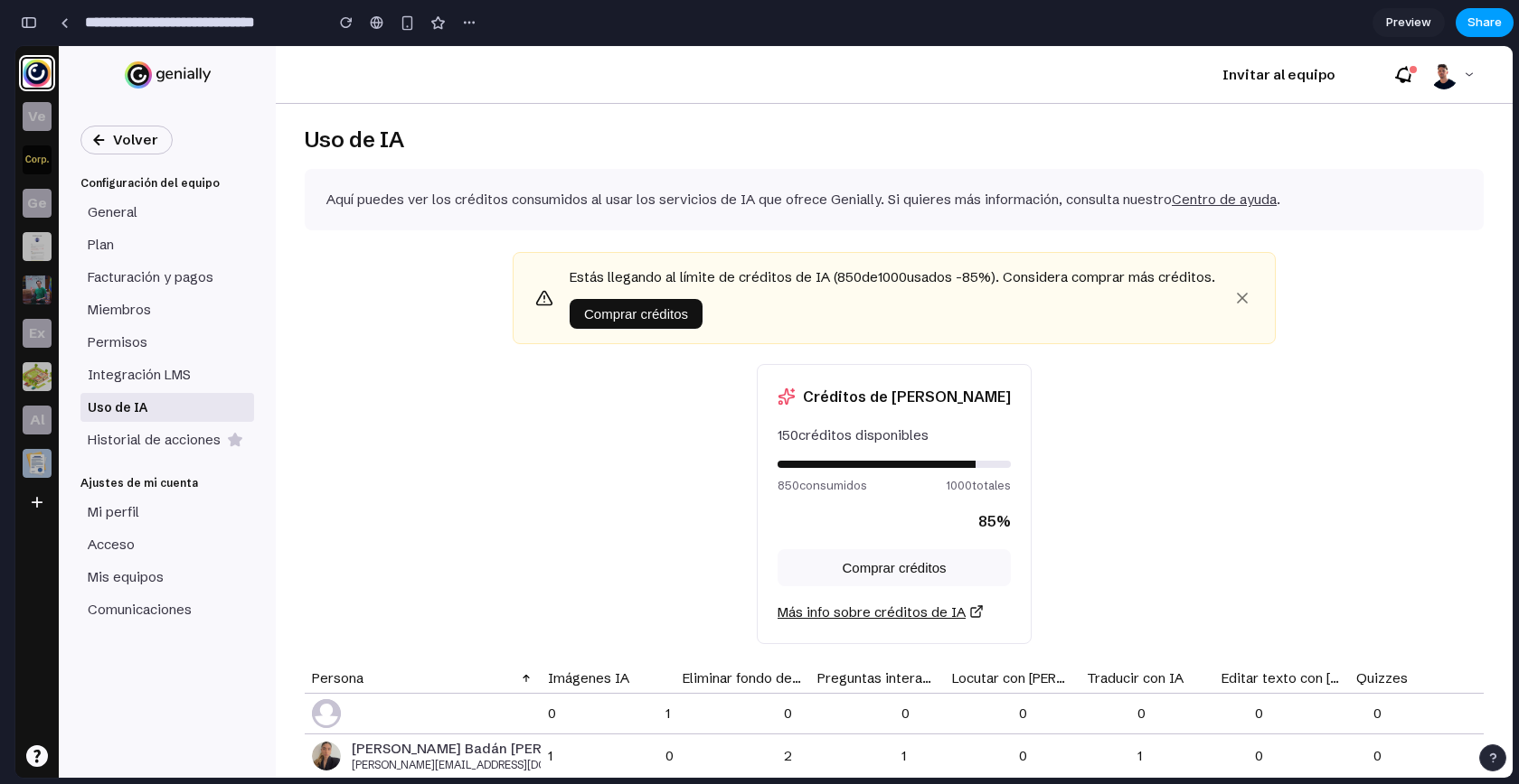
click at [1476, 31] on span "Share" at bounding box center [1484, 22] width 35 height 18
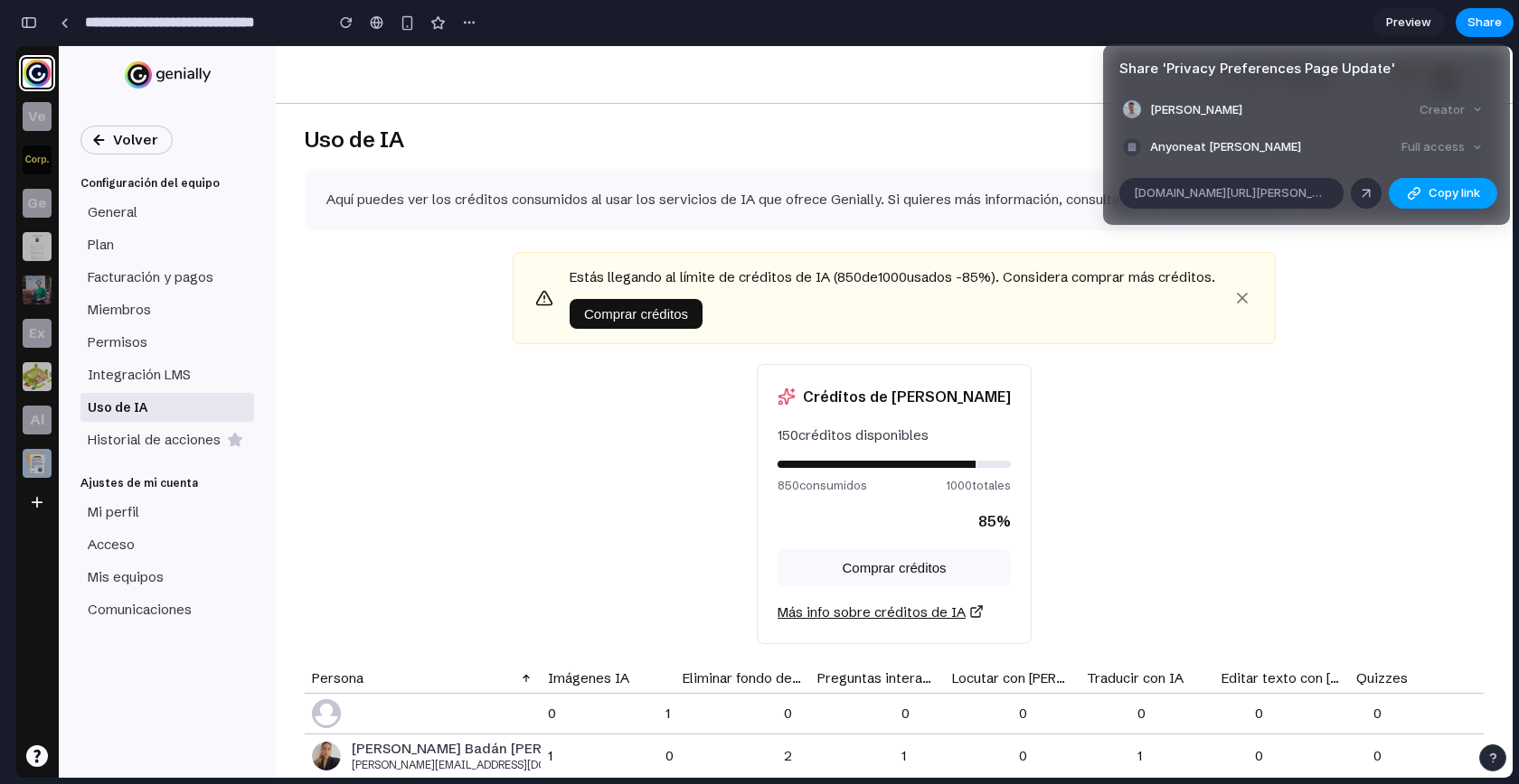
click at [1418, 195] on div "button" at bounding box center [1414, 193] width 14 height 14
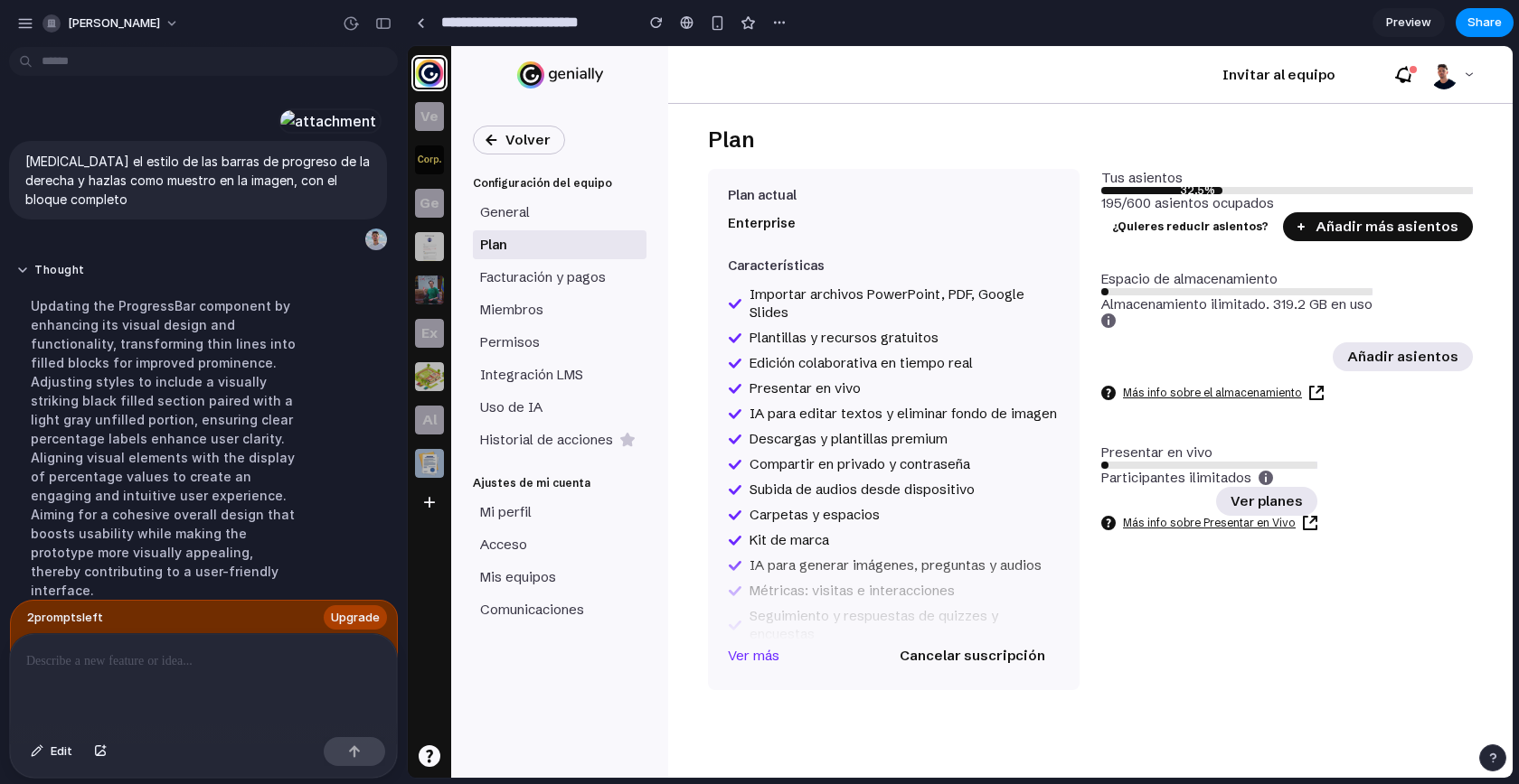
scroll to position [170, 0]
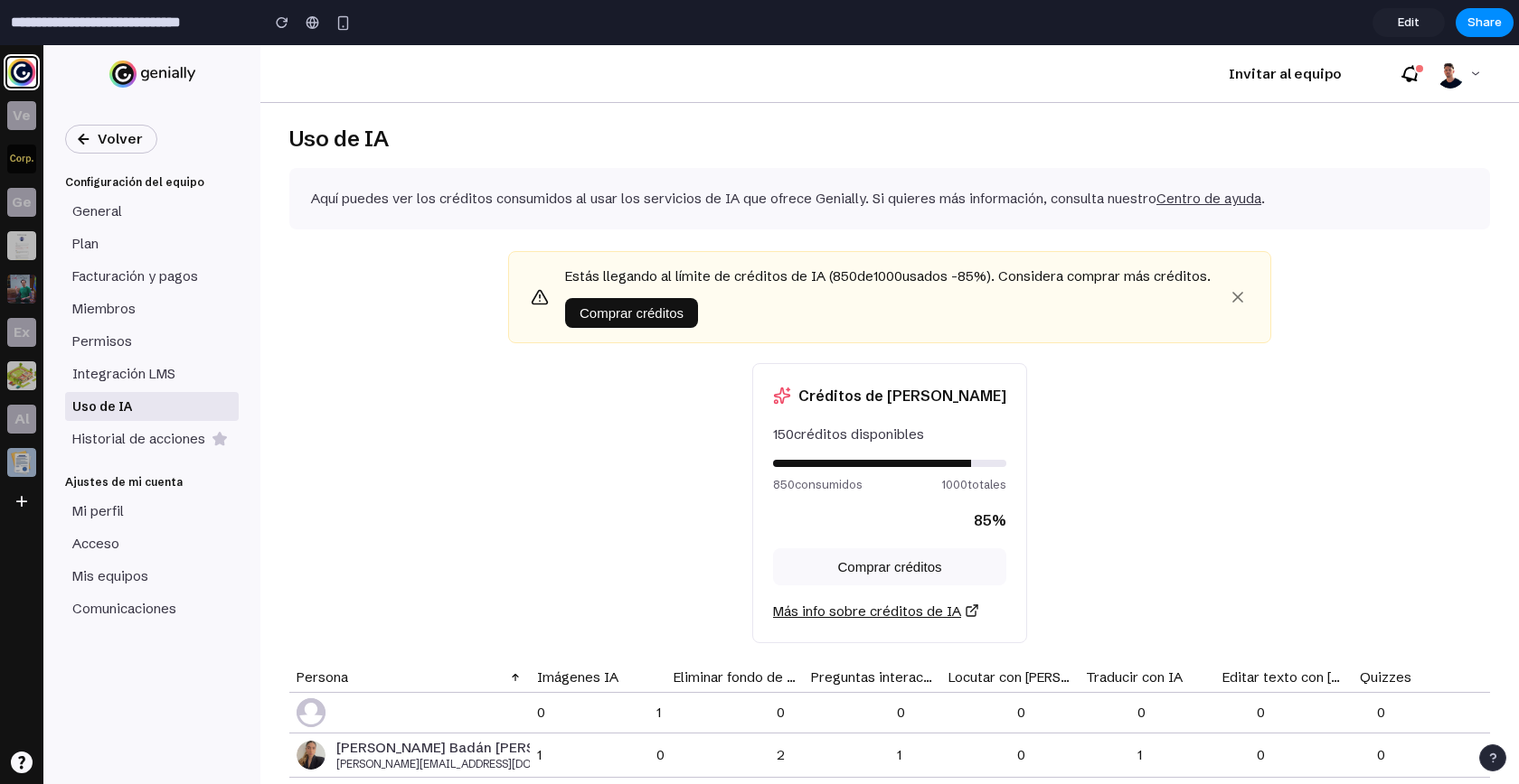
click at [1411, 20] on span "Edit" at bounding box center [1408, 22] width 22 height 18
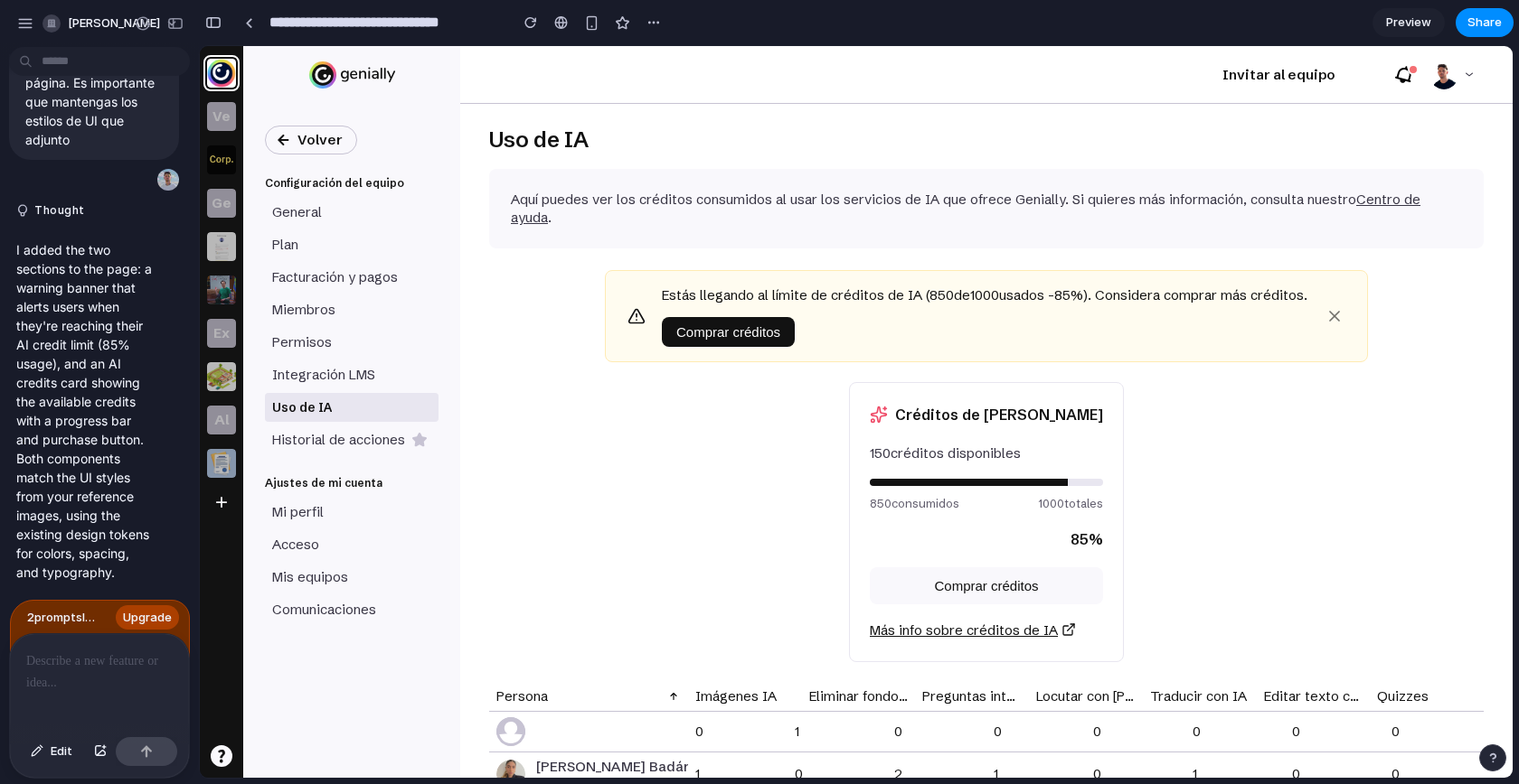
click at [81, 662] on p at bounding box center [99, 661] width 147 height 22
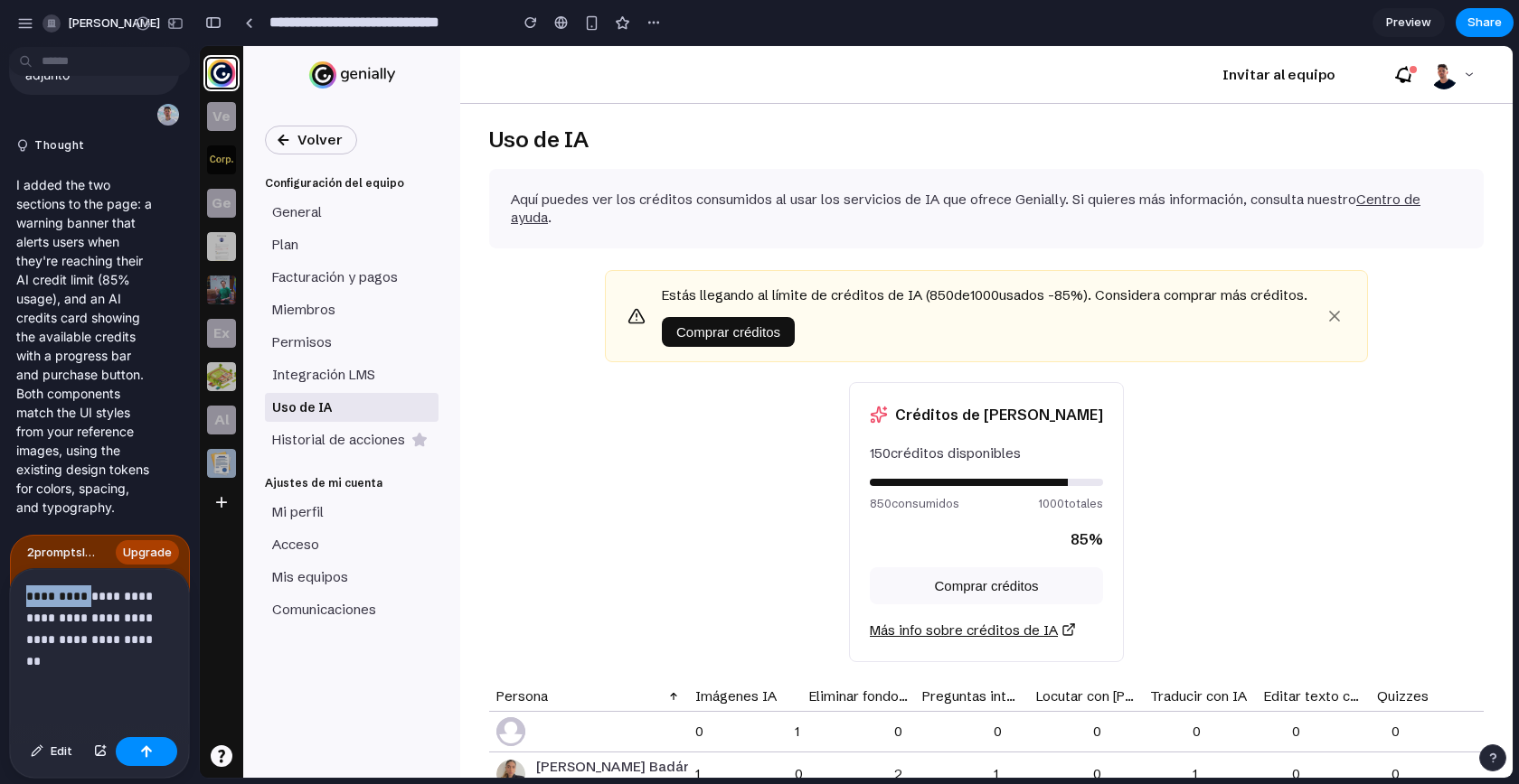
drag, startPoint x: 86, startPoint y: 584, endPoint x: 0, endPoint y: 584, distance: 86.0
click at [0, 584] on div "**********" at bounding box center [760, 392] width 1519 height 784
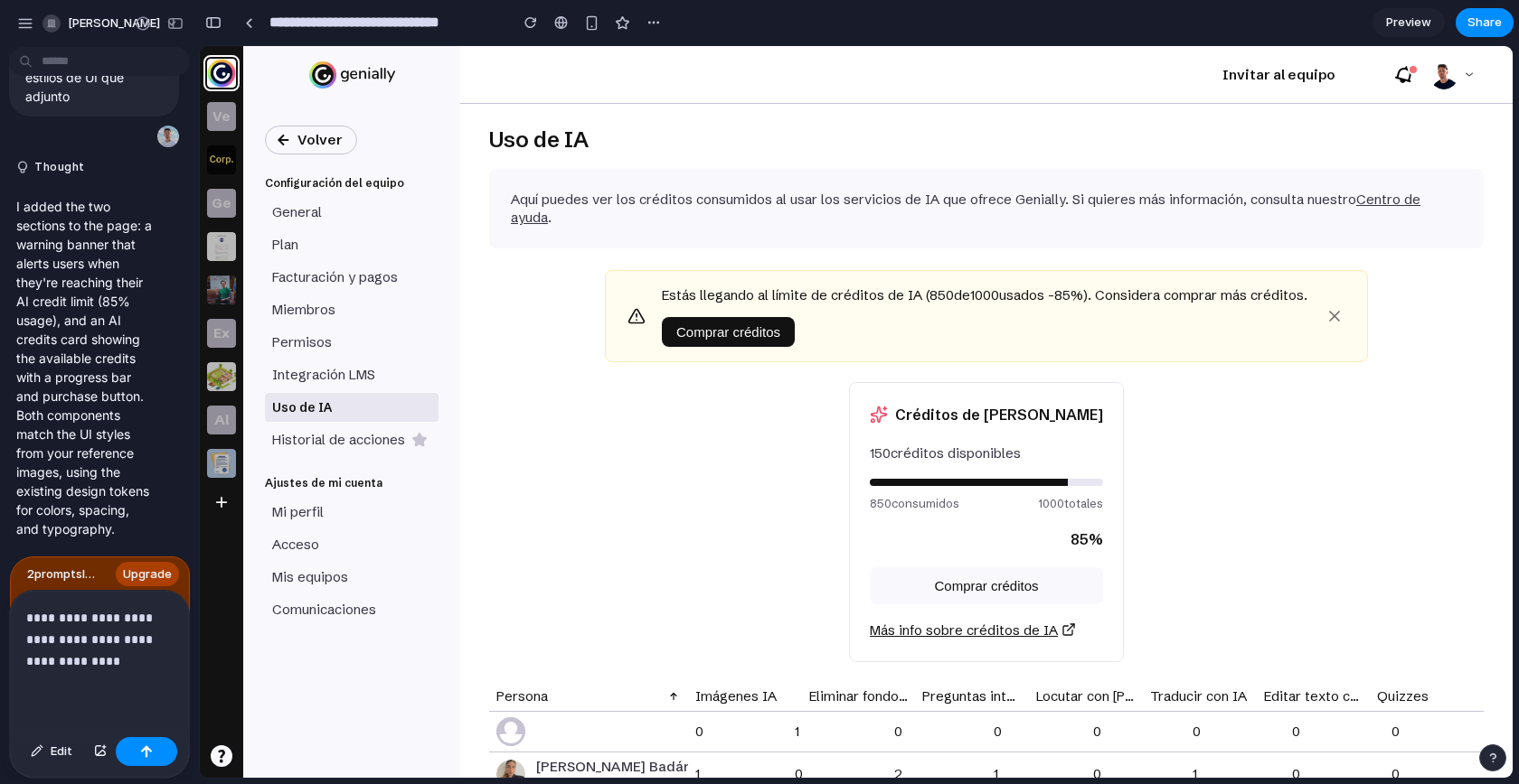
click at [151, 615] on p "**********" at bounding box center [95, 639] width 139 height 65
